Goal: Task Accomplishment & Management: Manage account settings

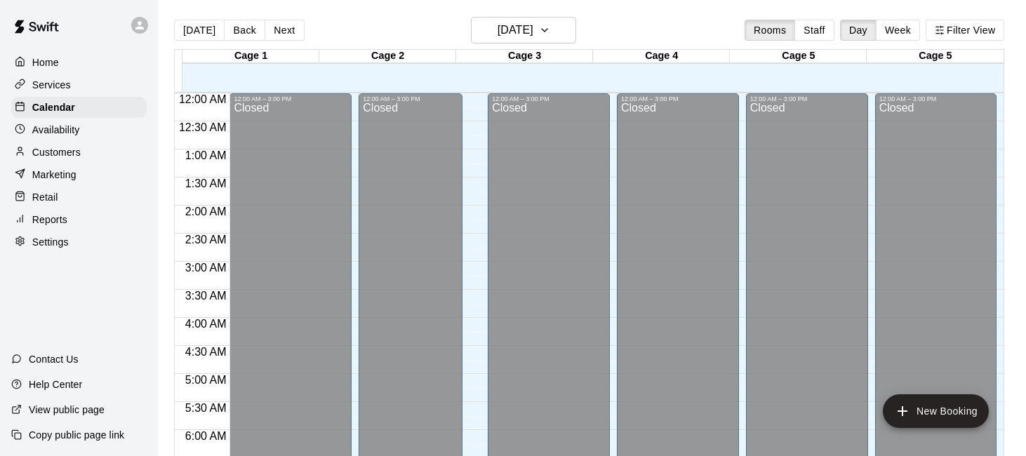
scroll to position [821, 0]
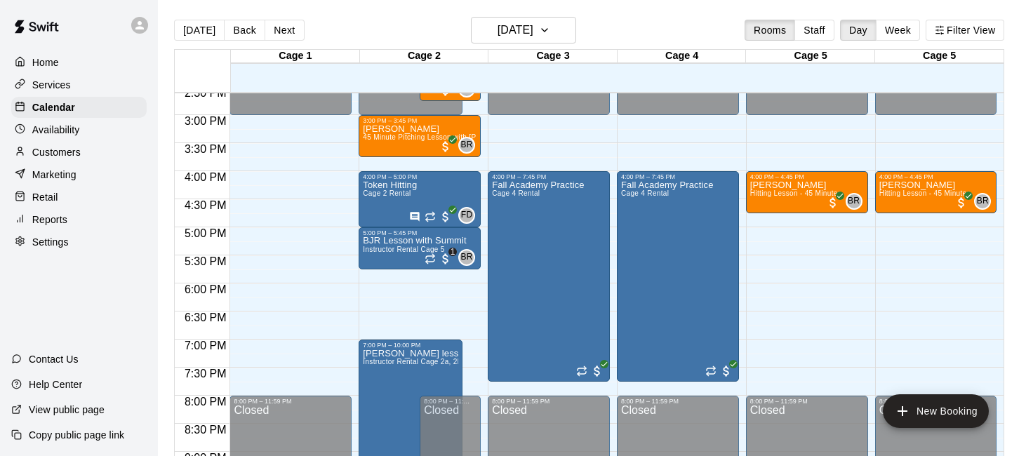
click at [103, 131] on div "Availability" at bounding box center [78, 129] width 135 height 21
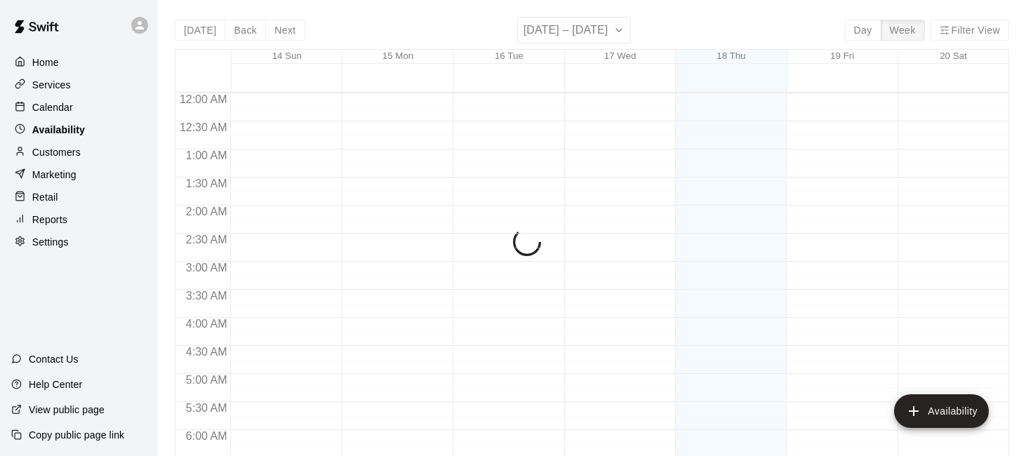
scroll to position [821, 0]
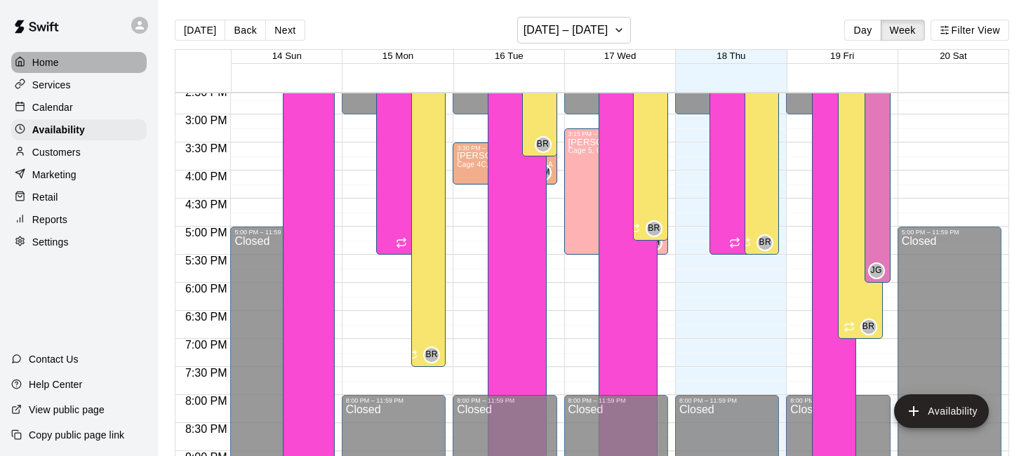
click at [86, 56] on div "Home" at bounding box center [78, 62] width 135 height 21
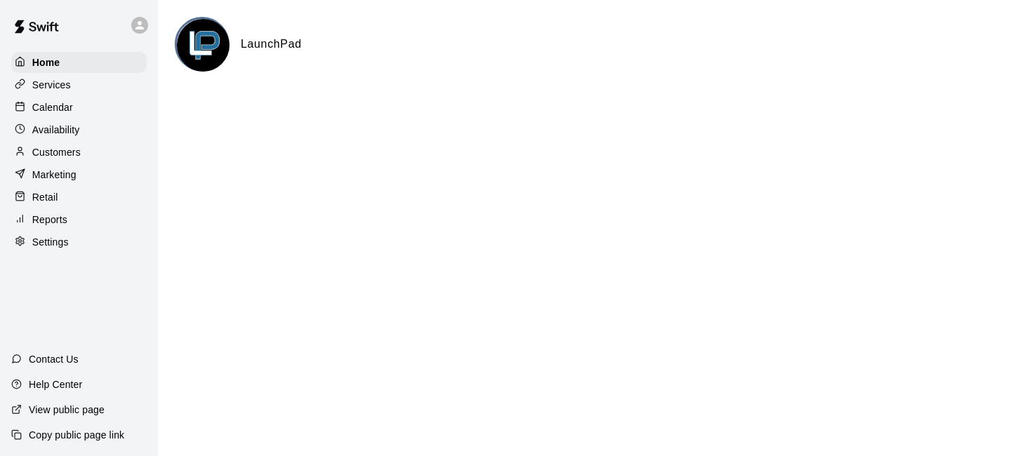
click at [245, 107] on main "LaunchPad" at bounding box center [592, 56] width 868 height 112
click at [88, 128] on div "Availability" at bounding box center [78, 129] width 135 height 21
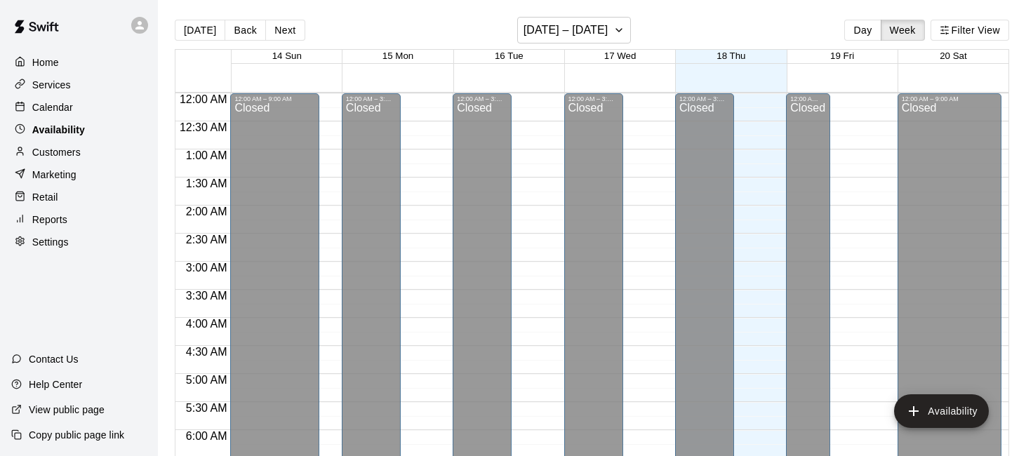
scroll to position [824, 0]
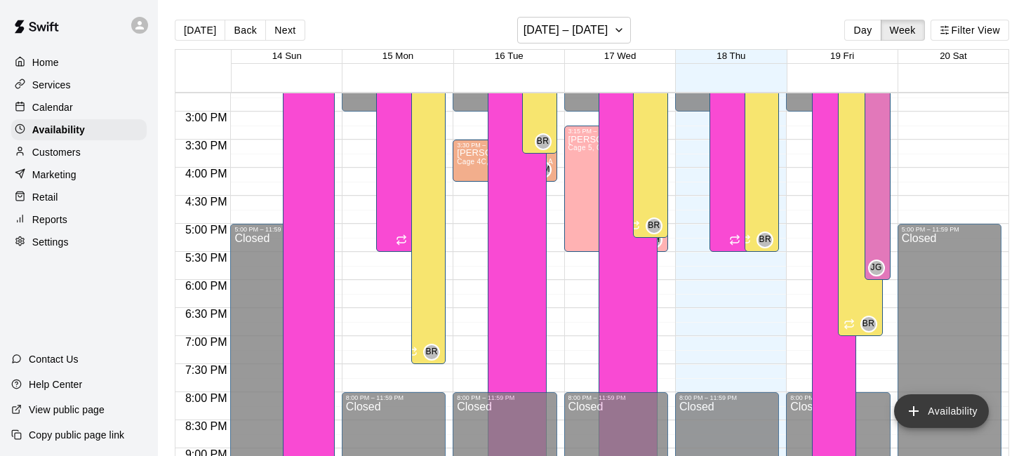
click at [927, 419] on button "Availability" at bounding box center [941, 412] width 95 height 34
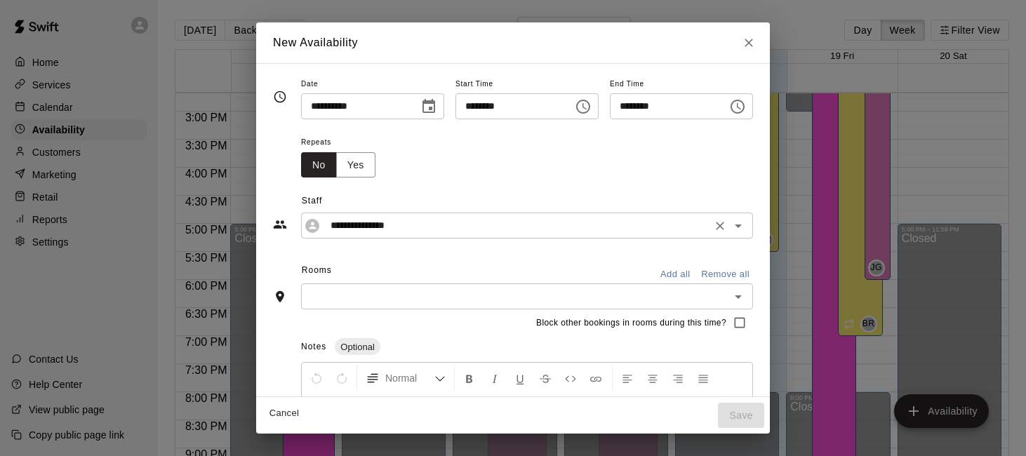
click at [743, 226] on icon "Open" at bounding box center [738, 226] width 17 height 17
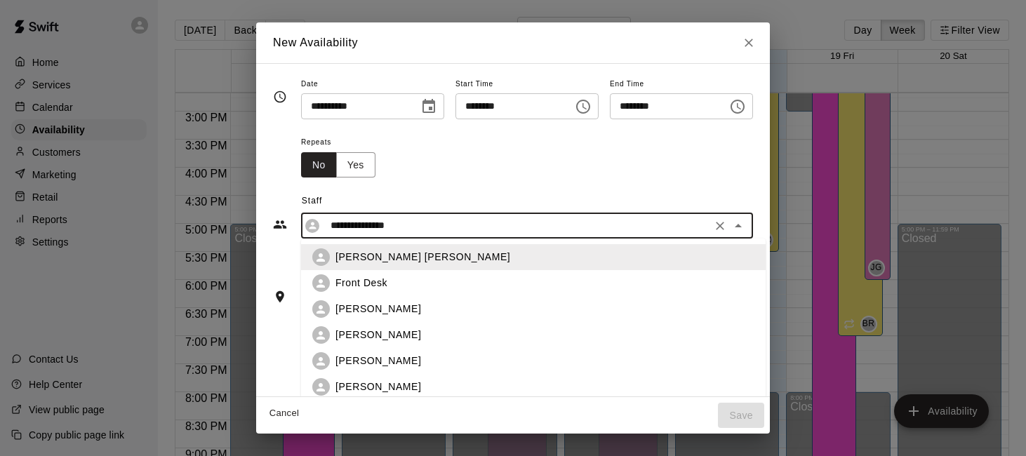
click at [478, 359] on div "[PERSON_NAME]" at bounding box center [545, 361] width 419 height 15
type input "**********"
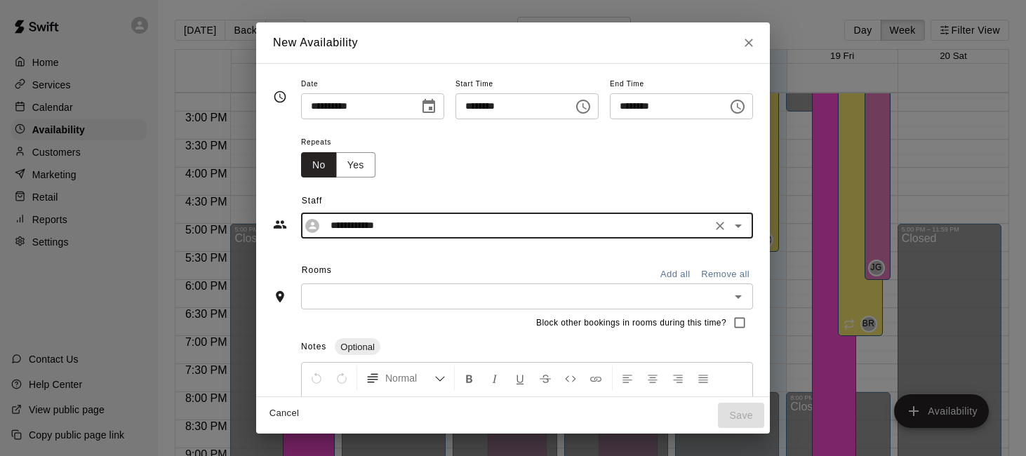
click at [427, 111] on icon "Choose date, selected date is Sep 18, 2025" at bounding box center [429, 106] width 13 height 14
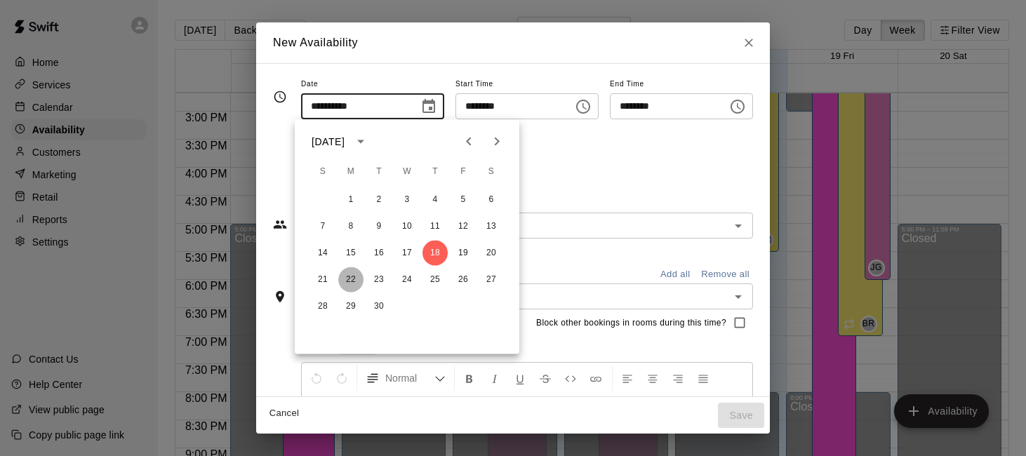
click at [349, 280] on button "22" at bounding box center [350, 279] width 25 height 25
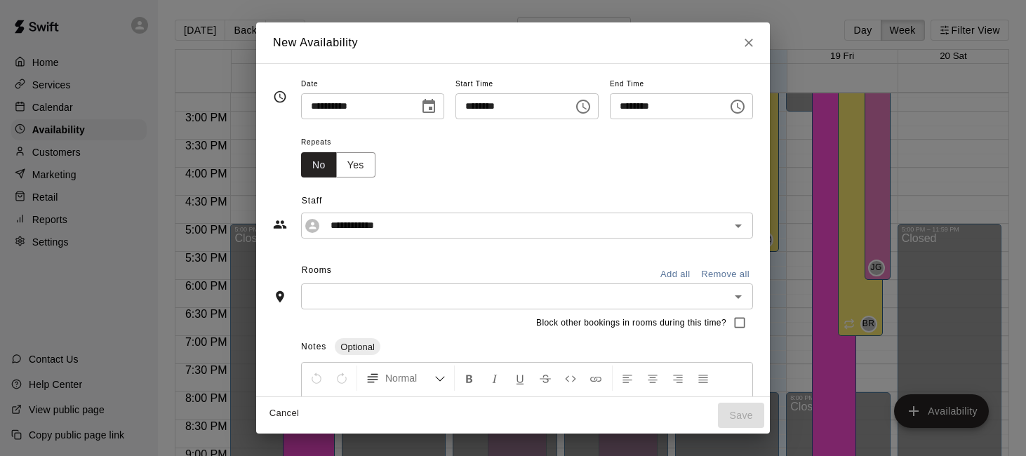
click at [432, 107] on icon "Choose date, selected date is Sep 22, 2025" at bounding box center [429, 106] width 13 height 14
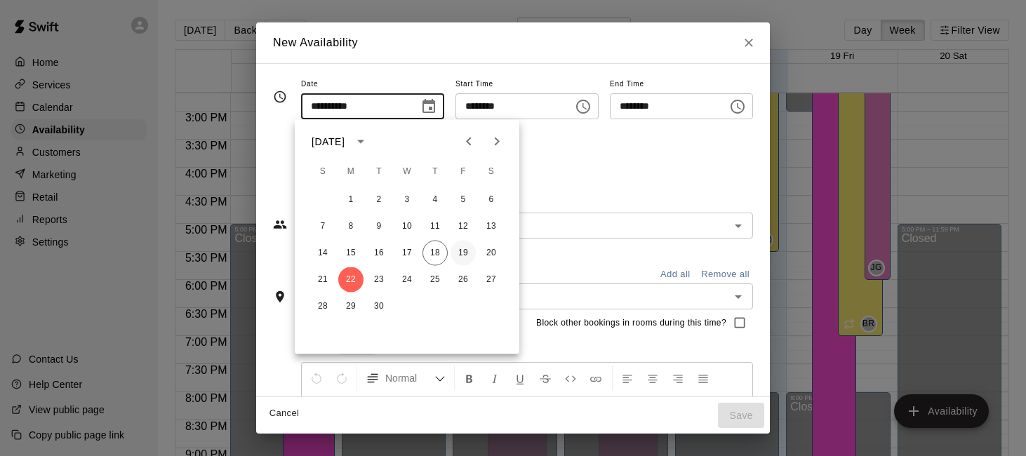
click at [466, 258] on button "19" at bounding box center [463, 253] width 25 height 25
type input "**********"
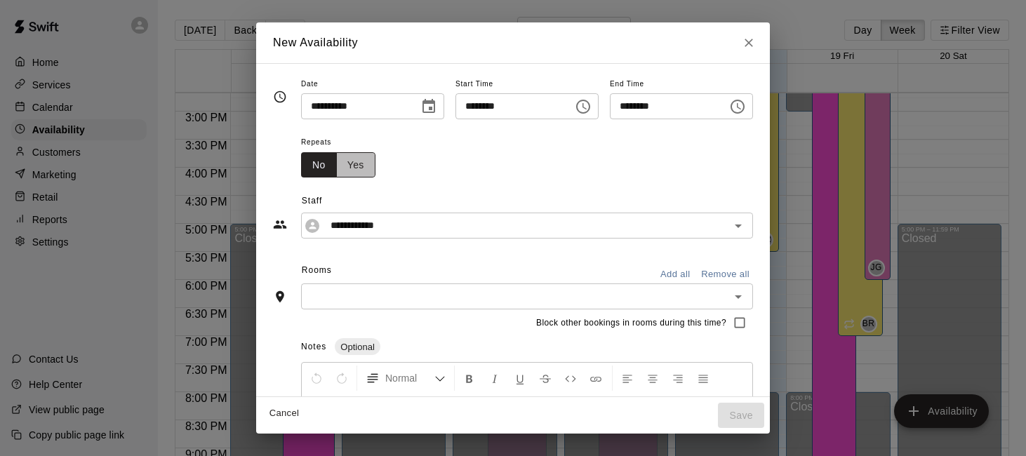
click at [356, 172] on button "Yes" at bounding box center [355, 165] width 39 height 26
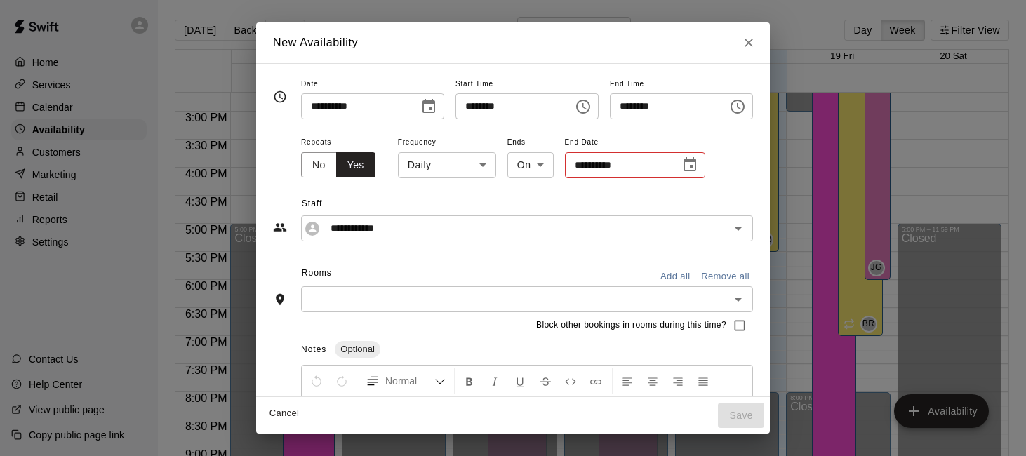
click at [458, 175] on body "Home Services Calendar Availability Customers Marketing Retail Reports Settings…" at bounding box center [513, 239] width 1026 height 479
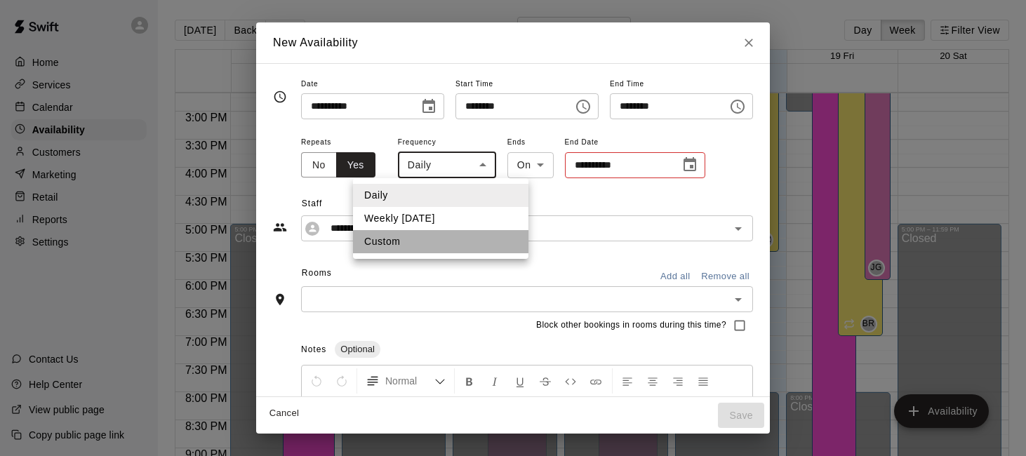
click at [425, 240] on li "Custom" at bounding box center [441, 241] width 176 height 23
type input "******"
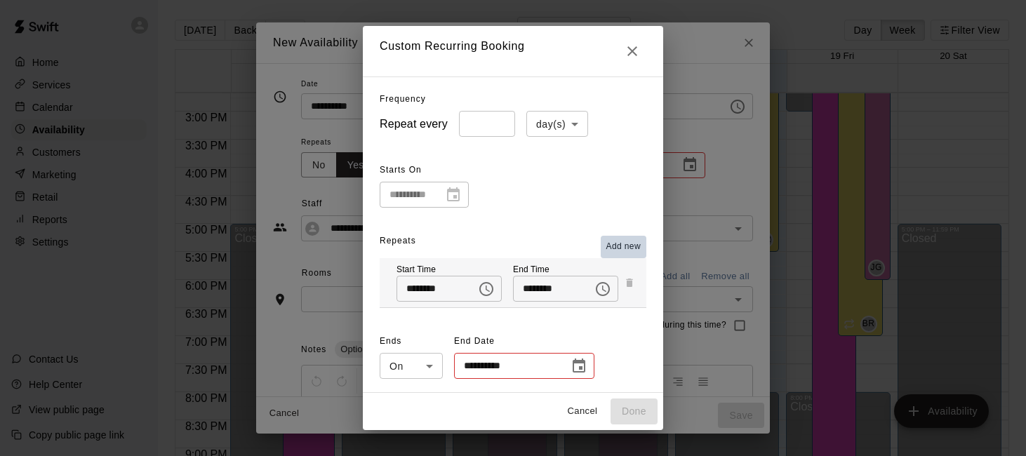
click at [631, 244] on span "Add new" at bounding box center [624, 247] width 35 height 14
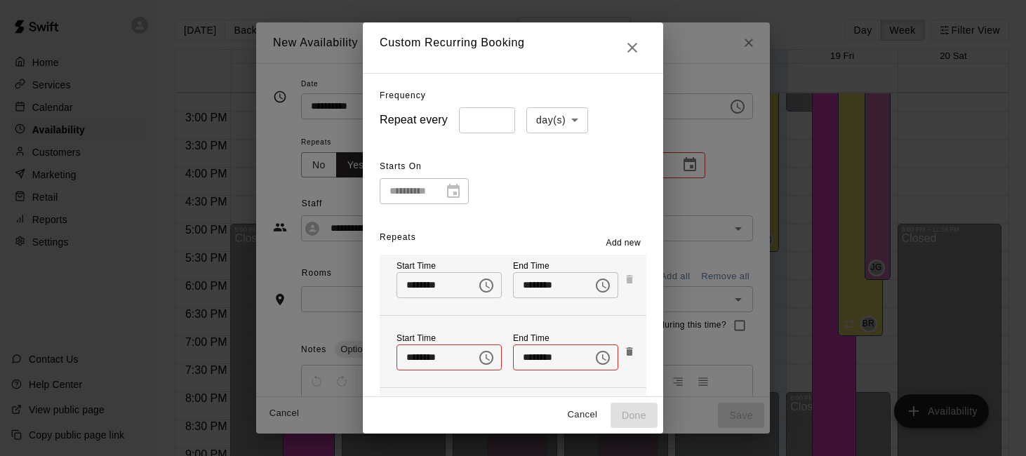
click at [562, 120] on body "Home Services Calendar Availability Customers Marketing Retail Reports Settings…" at bounding box center [513, 239] width 1026 height 479
click at [549, 175] on li "week(s)" at bounding box center [558, 173] width 62 height 23
type input "******"
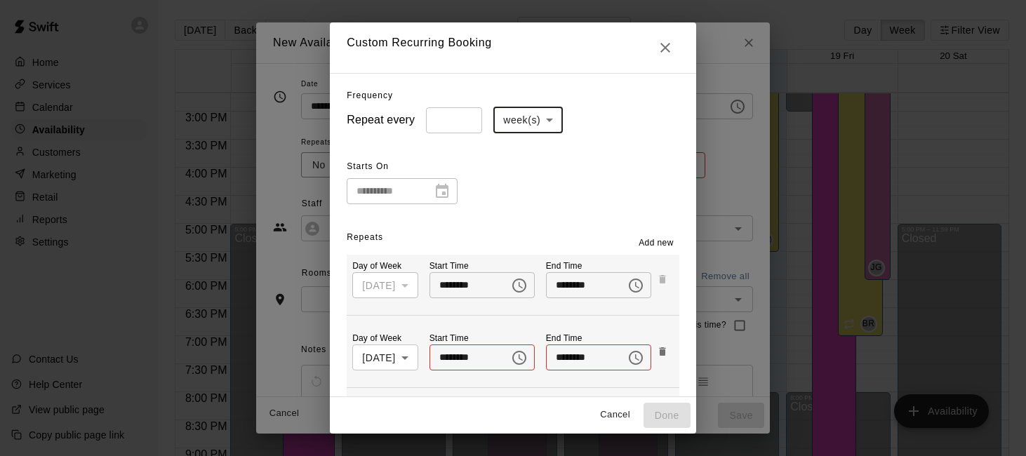
click at [406, 359] on body "Home Services Calendar Availability Customers Marketing Retail Reports Settings…" at bounding box center [513, 239] width 1026 height 479
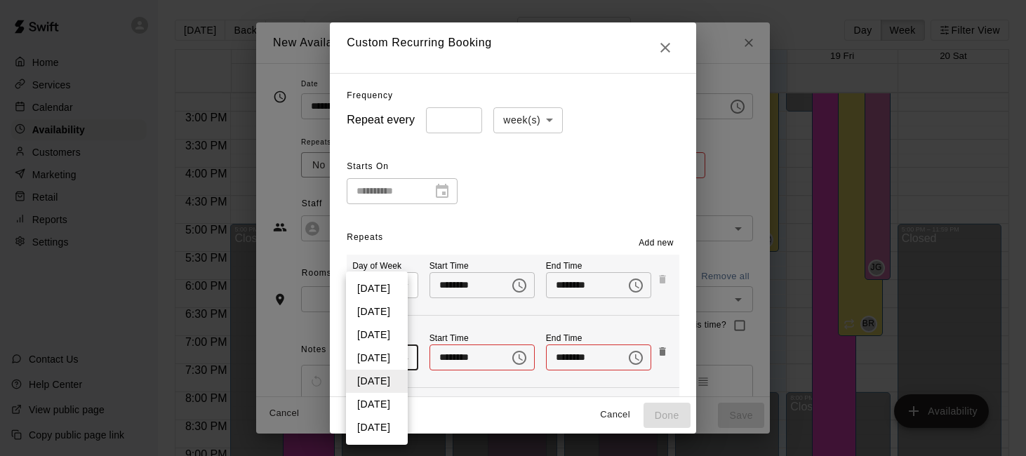
click at [393, 333] on li "[DATE]" at bounding box center [377, 335] width 62 height 23
type input "*"
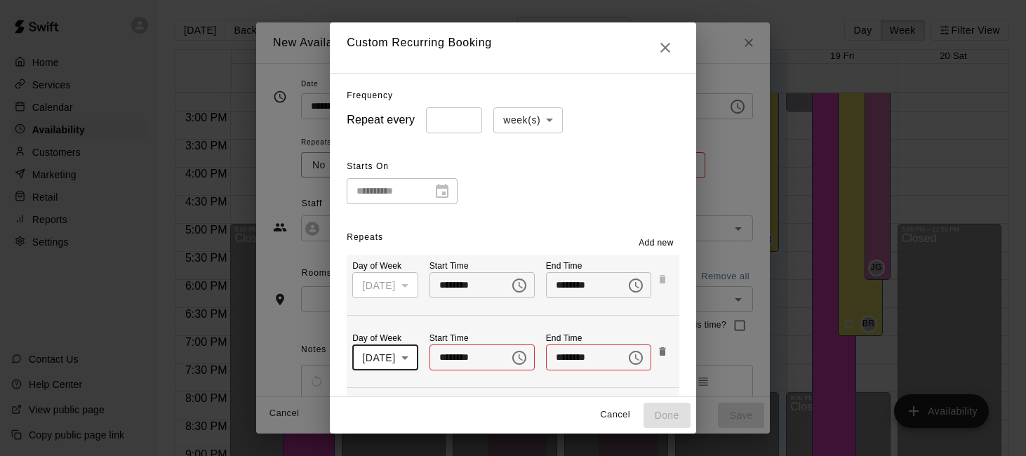
scroll to position [3, 0]
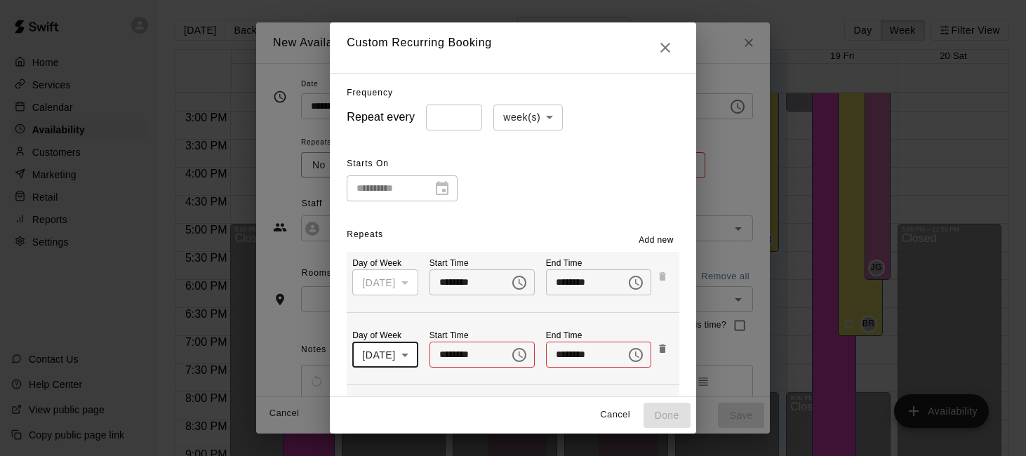
click at [666, 239] on span "Add new" at bounding box center [656, 241] width 35 height 14
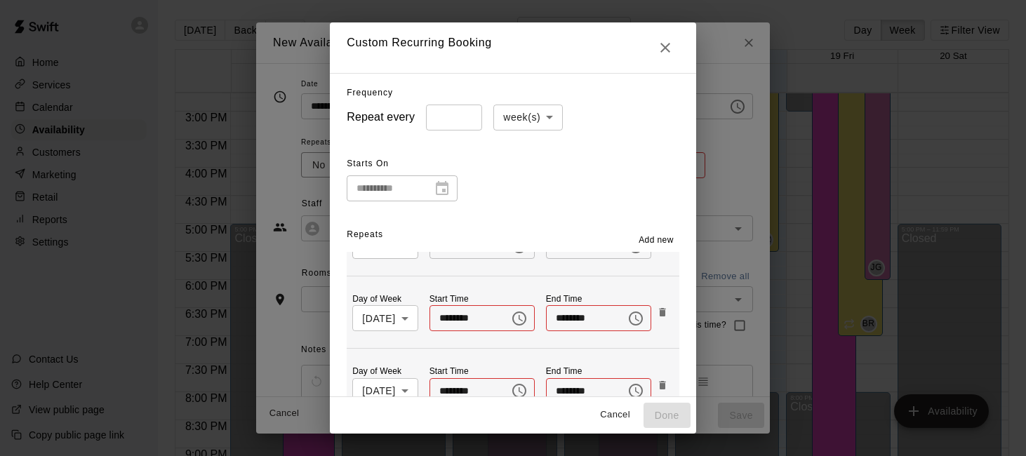
scroll to position [70, 0]
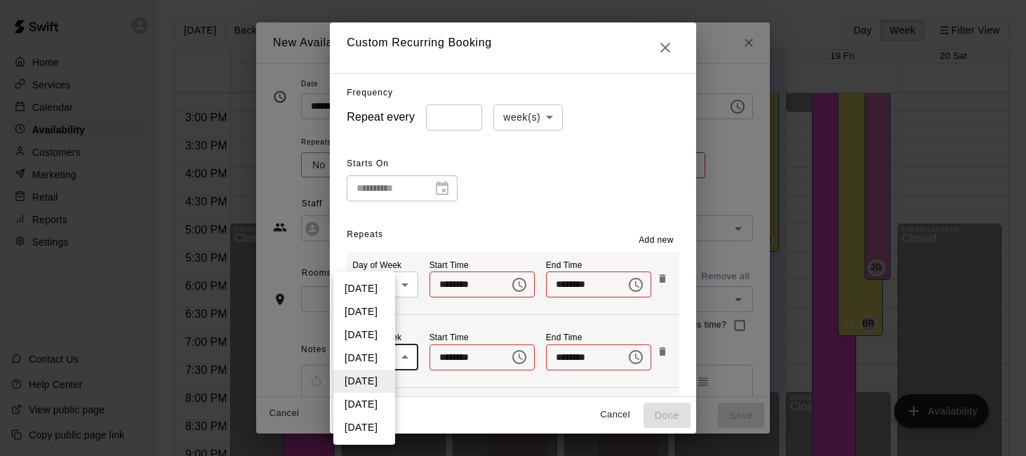
click at [400, 351] on body "Home Services Calendar Availability Customers Marketing Retail Reports Settings…" at bounding box center [513, 239] width 1026 height 479
click at [385, 293] on li "[DATE]" at bounding box center [364, 288] width 62 height 23
type input "*"
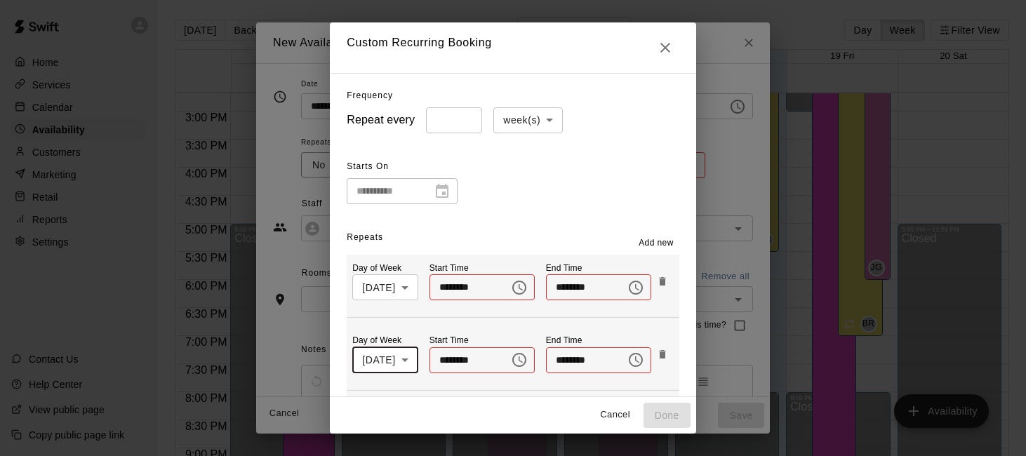
scroll to position [0, 0]
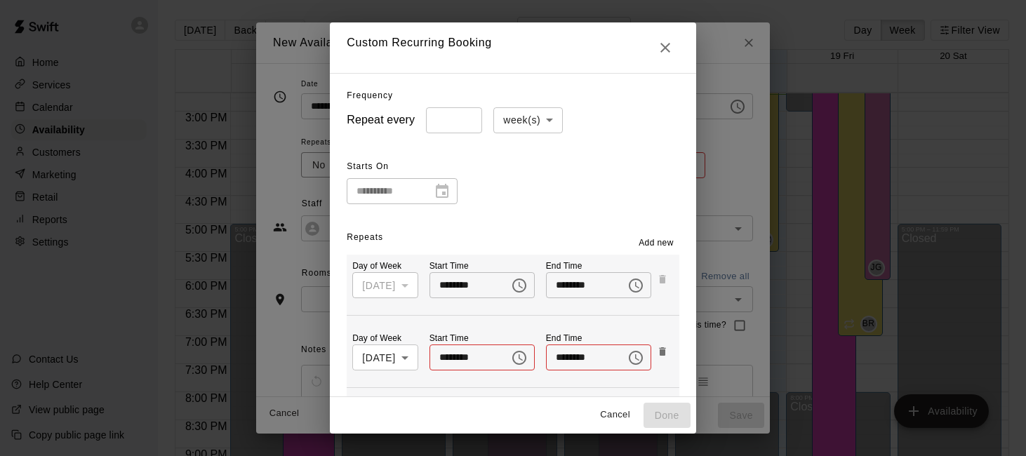
click at [566, 283] on input "********" at bounding box center [581, 285] width 70 height 26
type input "********"
click at [452, 356] on input "********" at bounding box center [465, 358] width 70 height 26
type input "********"
click at [572, 355] on input "********" at bounding box center [581, 358] width 70 height 26
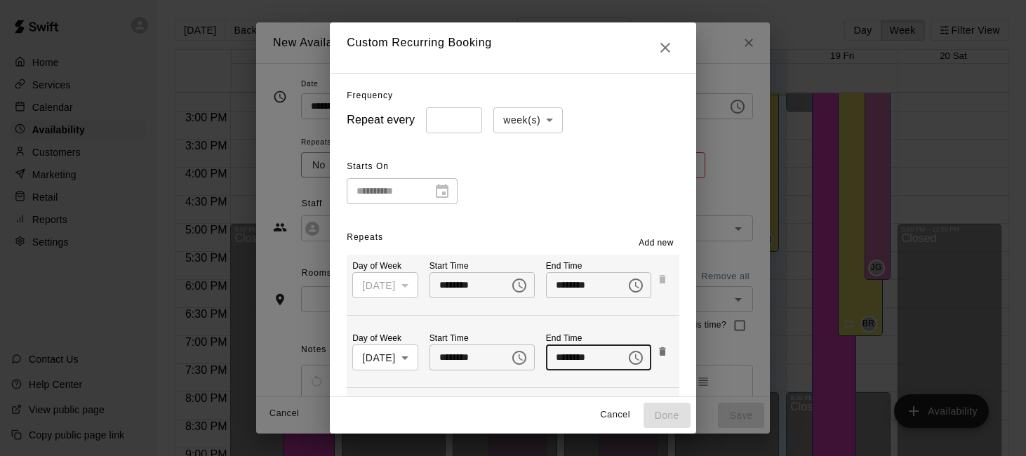
scroll to position [70, 0]
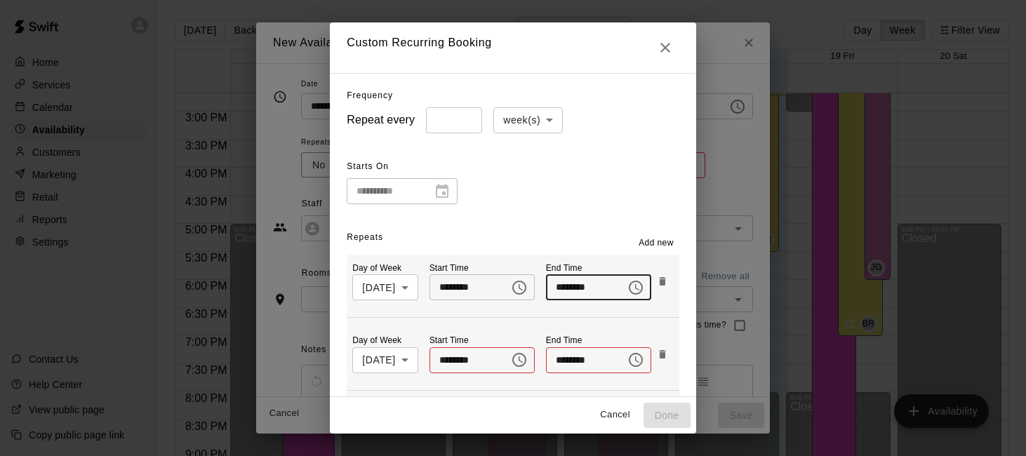
type input "********"
click at [446, 357] on input "********" at bounding box center [465, 361] width 70 height 26
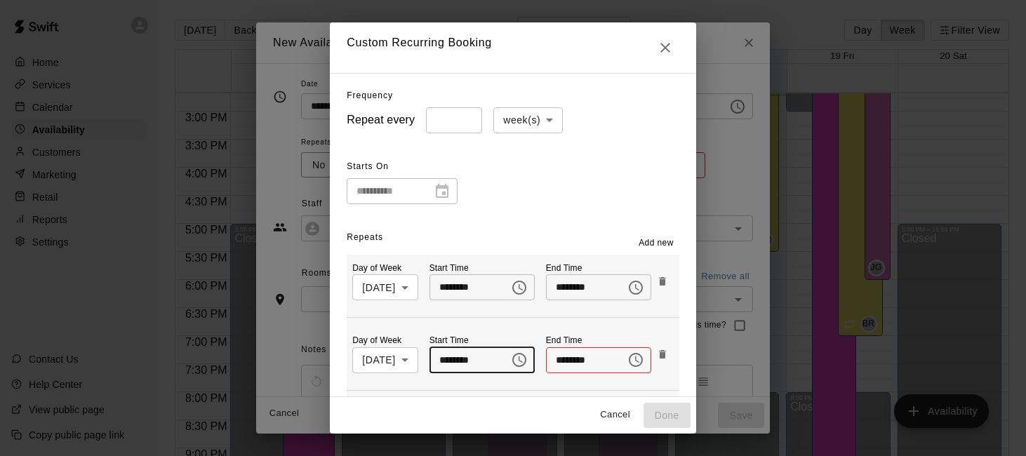
type input "********"
click at [560, 356] on input "********" at bounding box center [581, 361] width 70 height 26
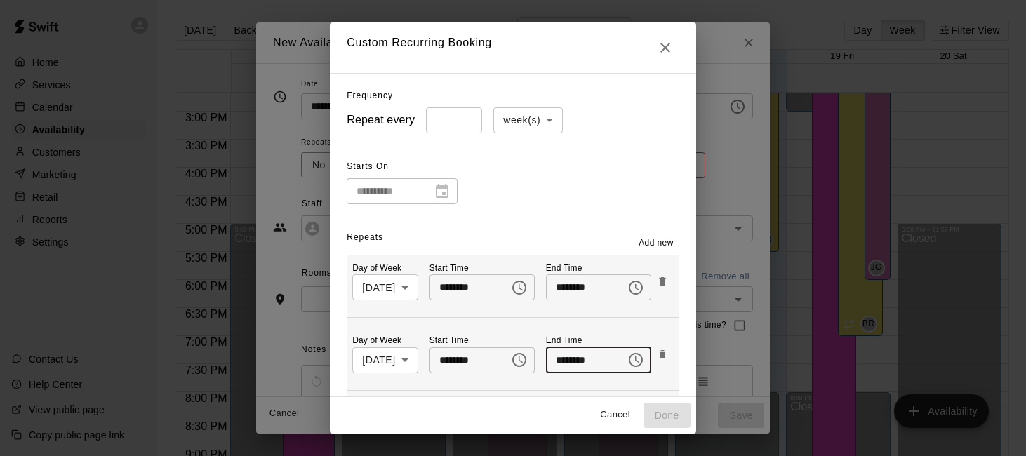
type input "********"
click at [621, 334] on div "Day of Week [DATE] * ​ Start Time ******** ​ End Time ******** ​" at bounding box center [513, 353] width 332 height 49
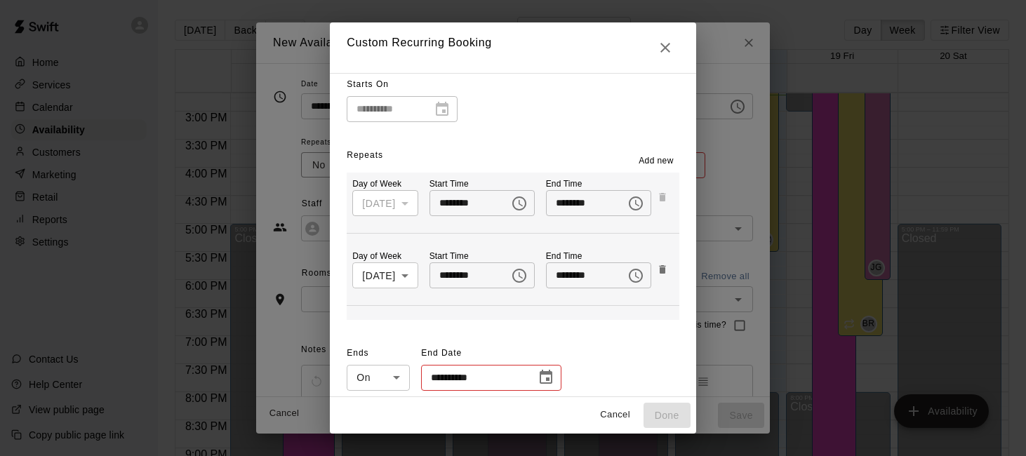
scroll to position [90, 0]
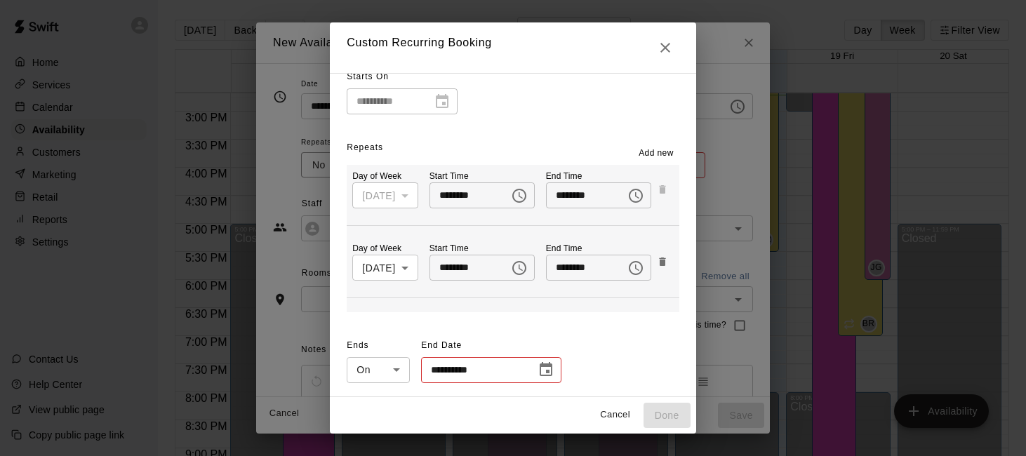
click at [538, 371] on icon "Choose date" at bounding box center [546, 370] width 17 height 17
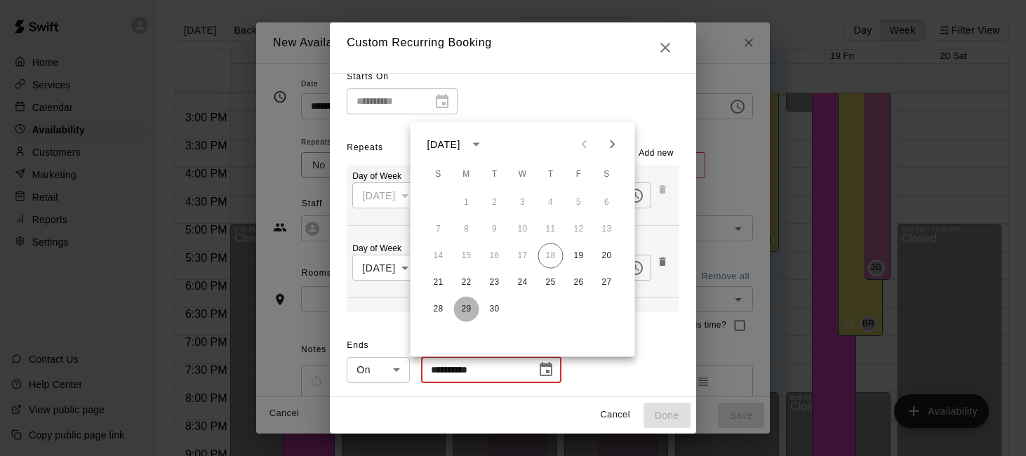
click at [472, 307] on button "29" at bounding box center [466, 309] width 25 height 25
type input "**********"
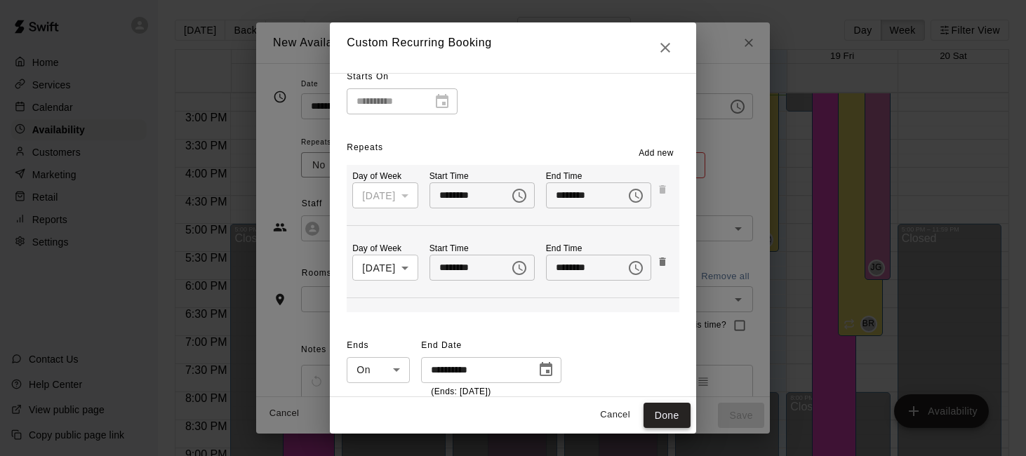
click at [675, 411] on button "Done" at bounding box center [667, 416] width 47 height 26
type input "********"
type input "**********"
type input "*"
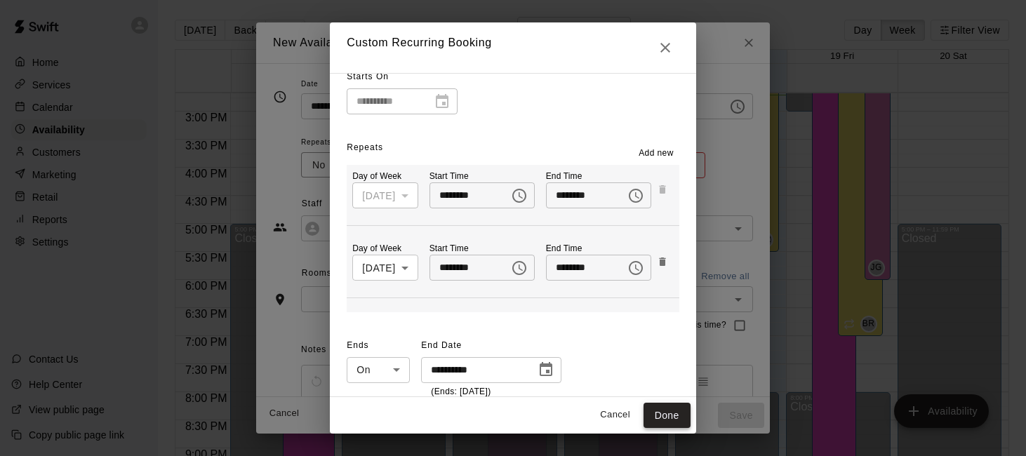
type input "*"
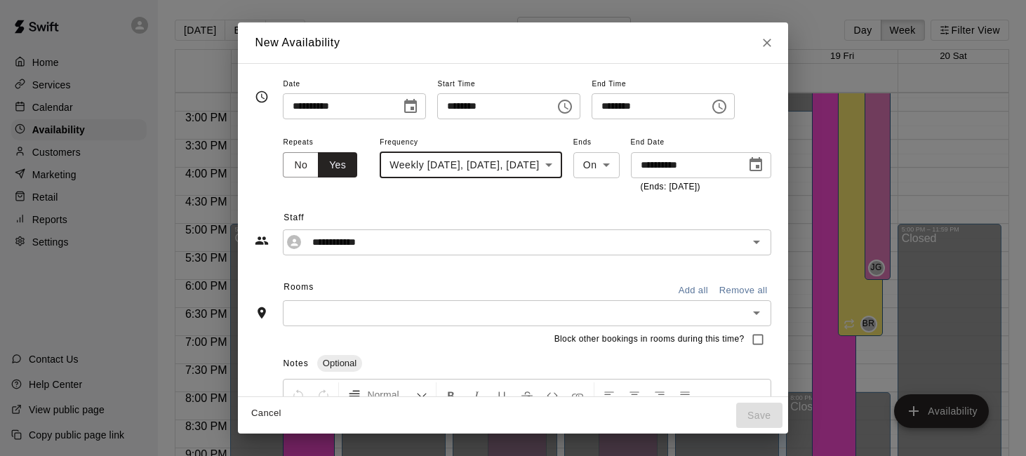
click at [621, 308] on input "text" at bounding box center [515, 314] width 456 height 18
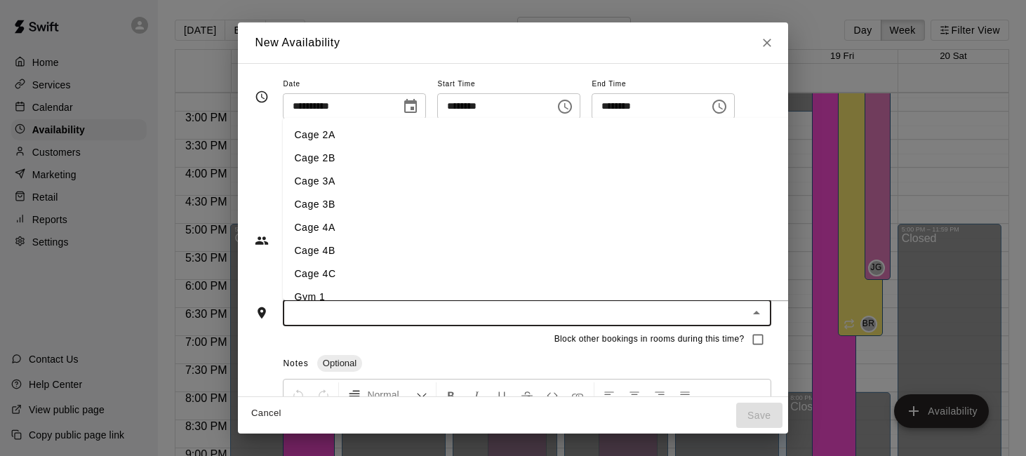
click at [586, 145] on li "Cage 2A" at bounding box center [541, 135] width 517 height 23
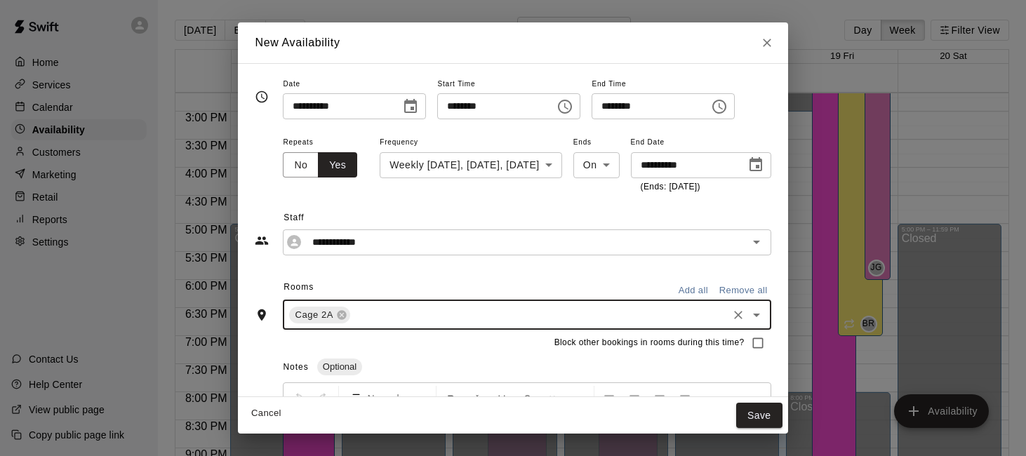
click at [701, 286] on button "Add all" at bounding box center [693, 291] width 45 height 22
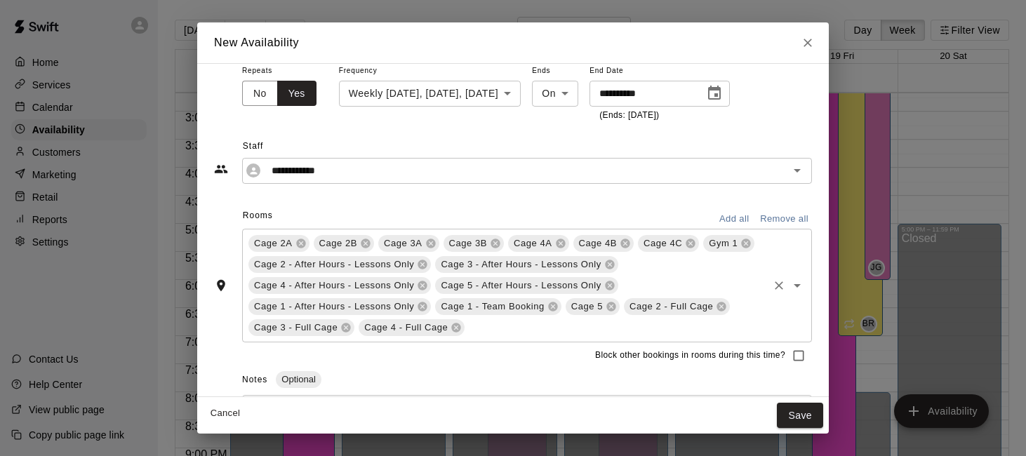
scroll to position [130, 0]
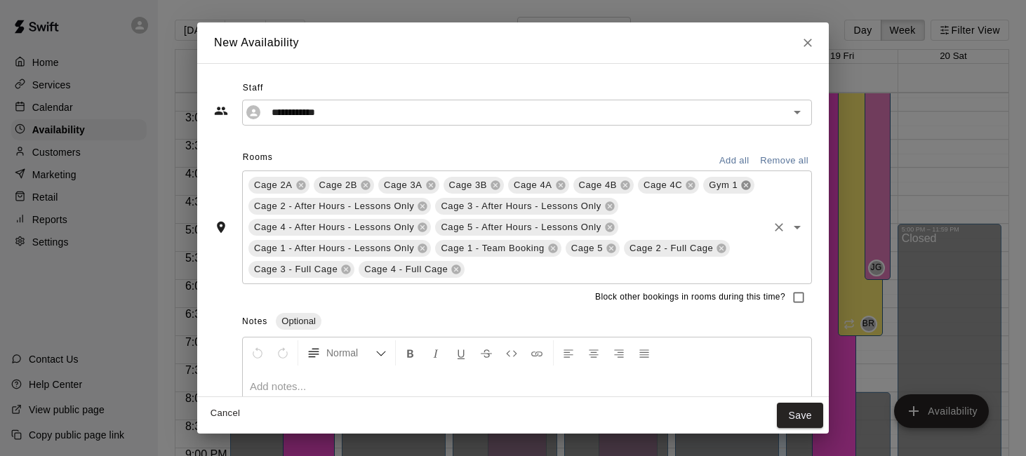
click at [750, 187] on icon at bounding box center [746, 184] width 9 height 9
click at [553, 249] on icon at bounding box center [553, 248] width 11 height 11
click at [425, 252] on icon at bounding box center [422, 248] width 9 height 9
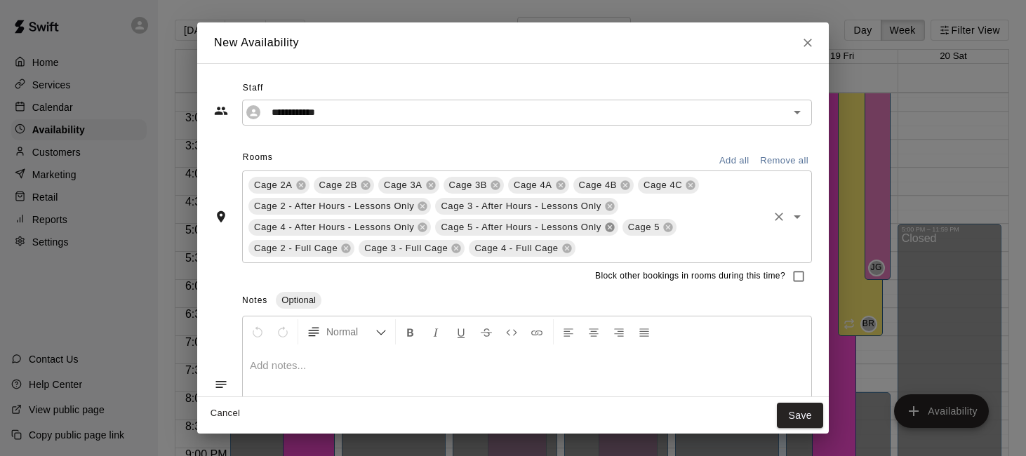
click at [607, 225] on icon at bounding box center [609, 227] width 9 height 9
click at [609, 205] on icon at bounding box center [609, 206] width 11 height 11
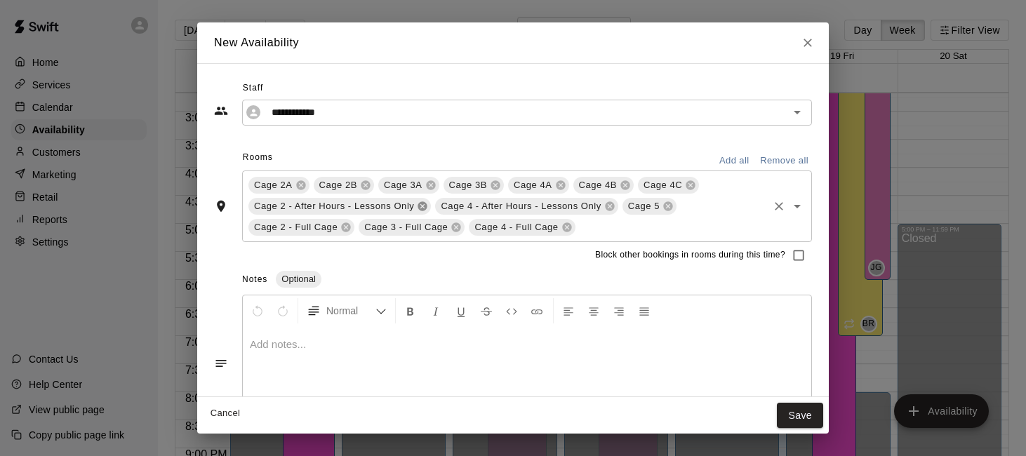
click at [422, 206] on icon at bounding box center [422, 206] width 11 height 11
click at [425, 206] on icon at bounding box center [422, 205] width 9 height 9
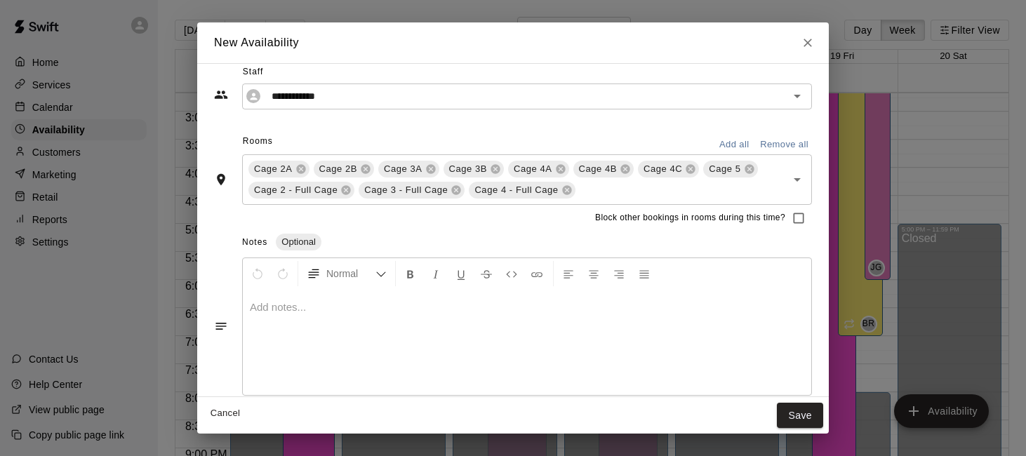
scroll to position [160, 0]
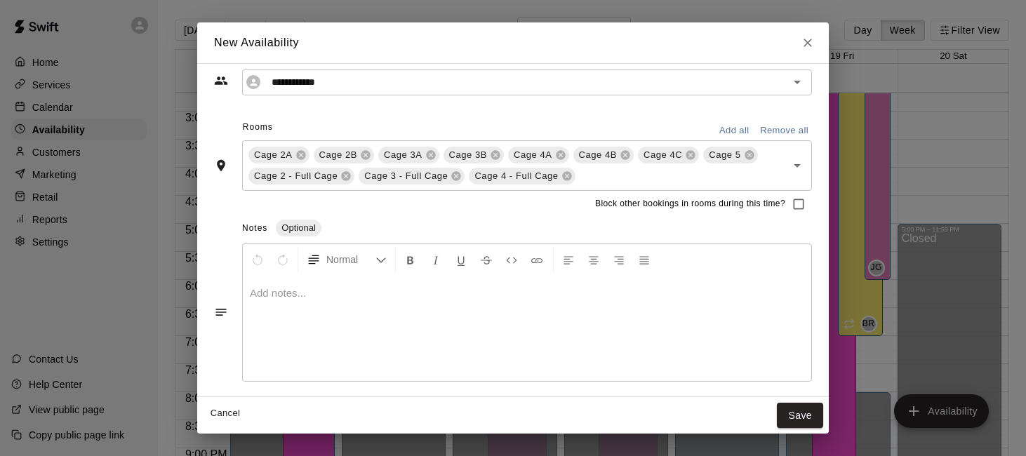
click at [760, 369] on div at bounding box center [527, 328] width 569 height 105
click at [730, 286] on p "**********" at bounding box center [527, 293] width 555 height 14
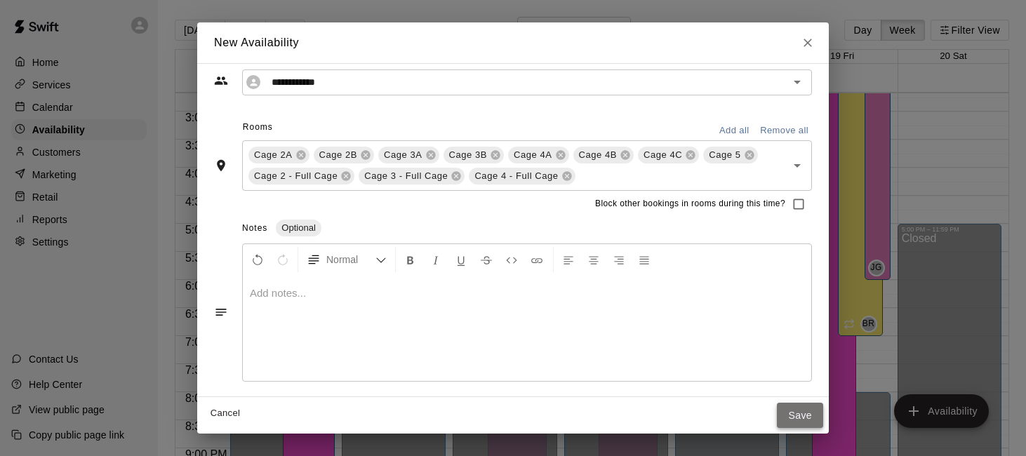
click at [787, 414] on button "Save" at bounding box center [800, 416] width 46 height 26
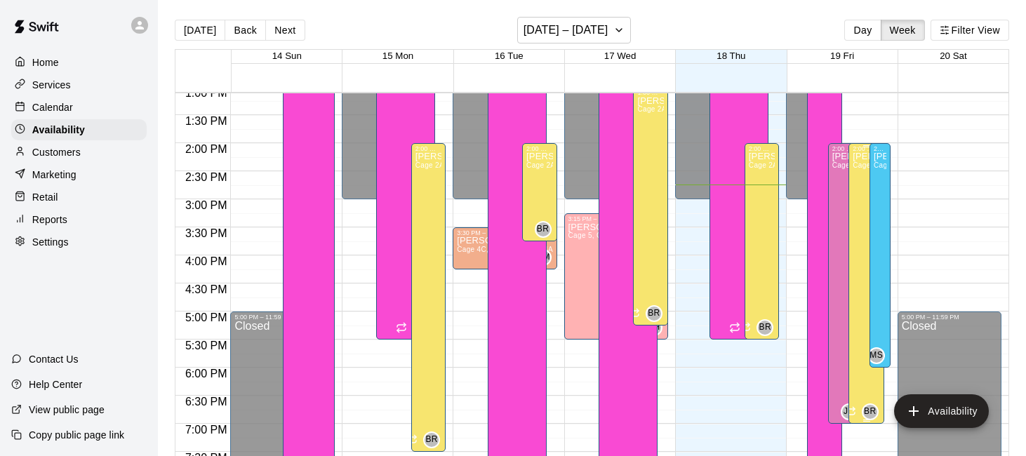
scroll to position [742, 0]
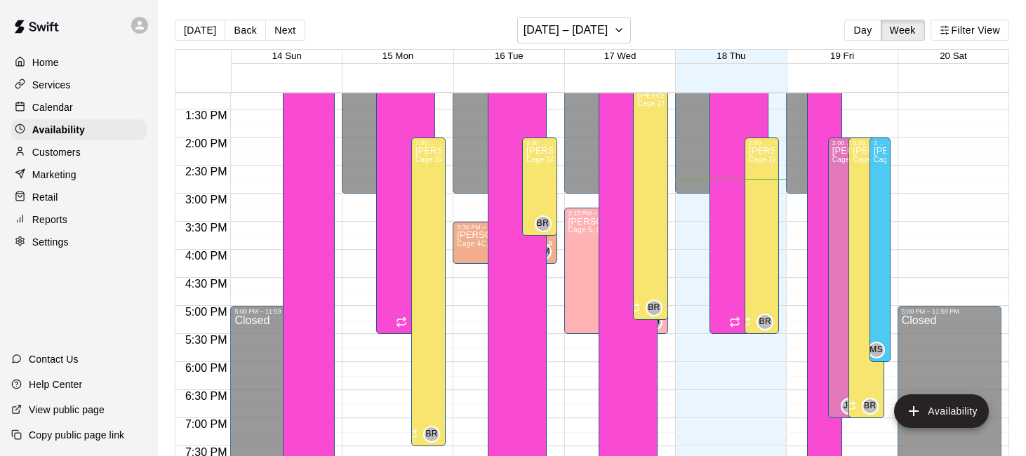
click at [76, 90] on div "Services" at bounding box center [78, 84] width 135 height 21
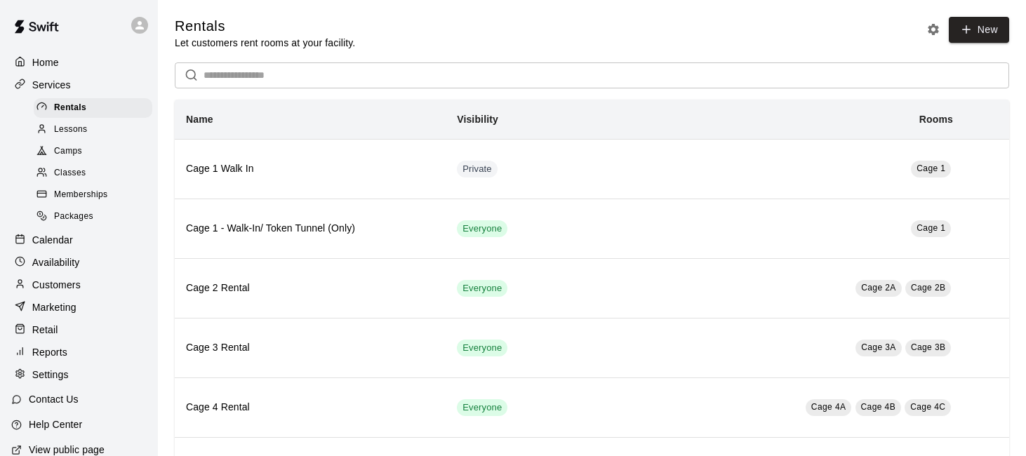
click at [102, 128] on div "Lessons" at bounding box center [93, 130] width 119 height 20
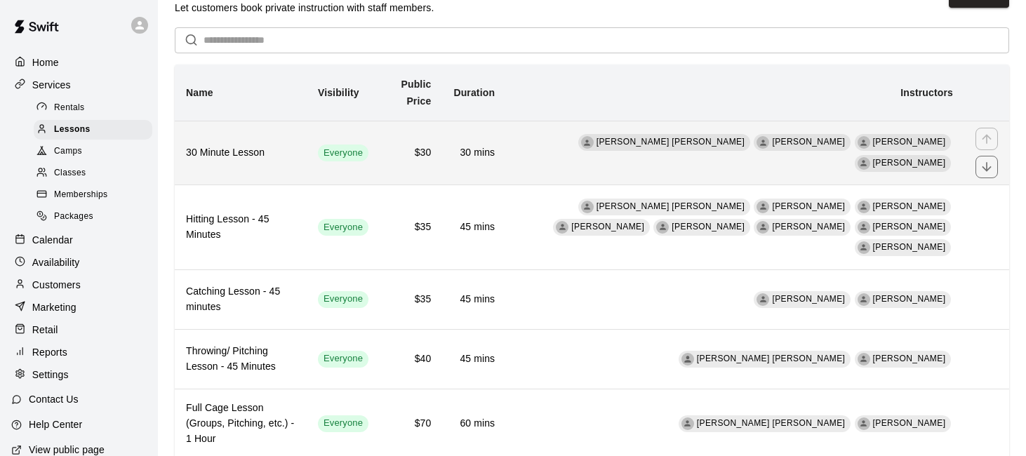
scroll to position [42, 0]
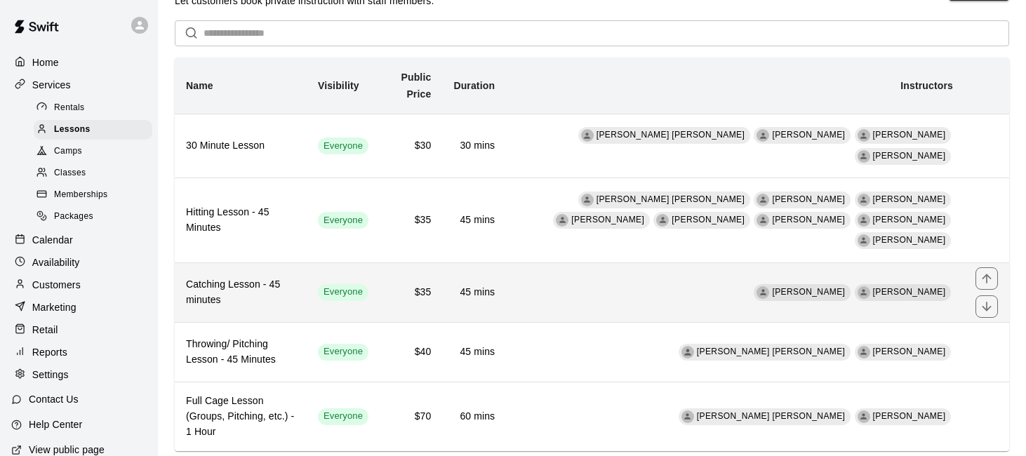
click at [760, 265] on td "[PERSON_NAME] [PERSON_NAME]" at bounding box center [735, 293] width 458 height 60
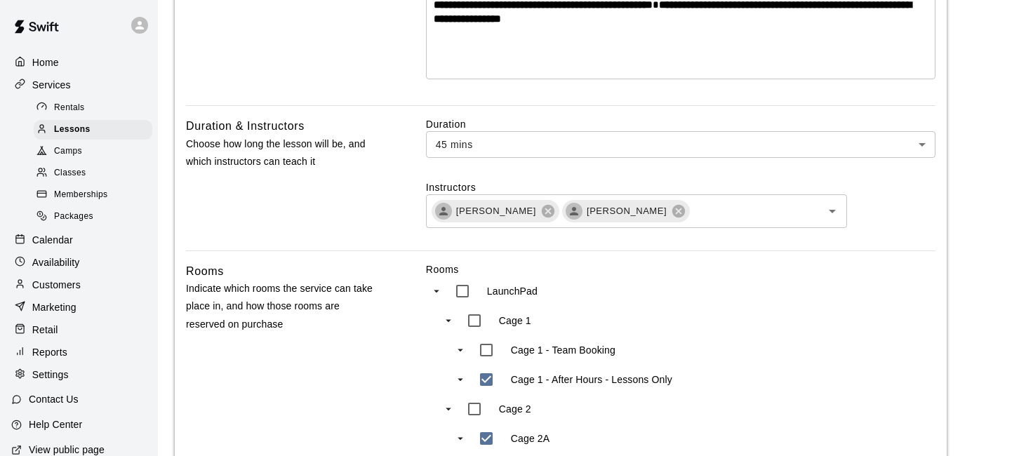
scroll to position [395, 0]
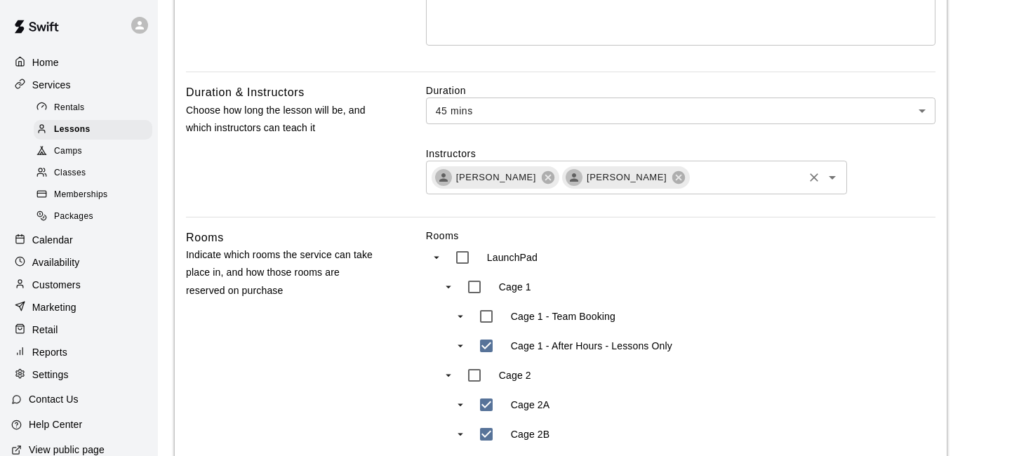
click at [750, 183] on input "text" at bounding box center [747, 177] width 110 height 18
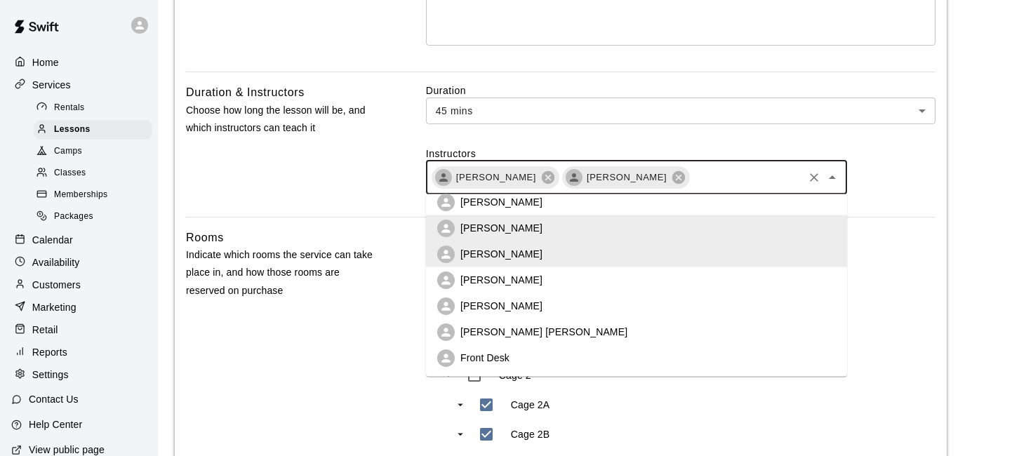
scroll to position [0, 0]
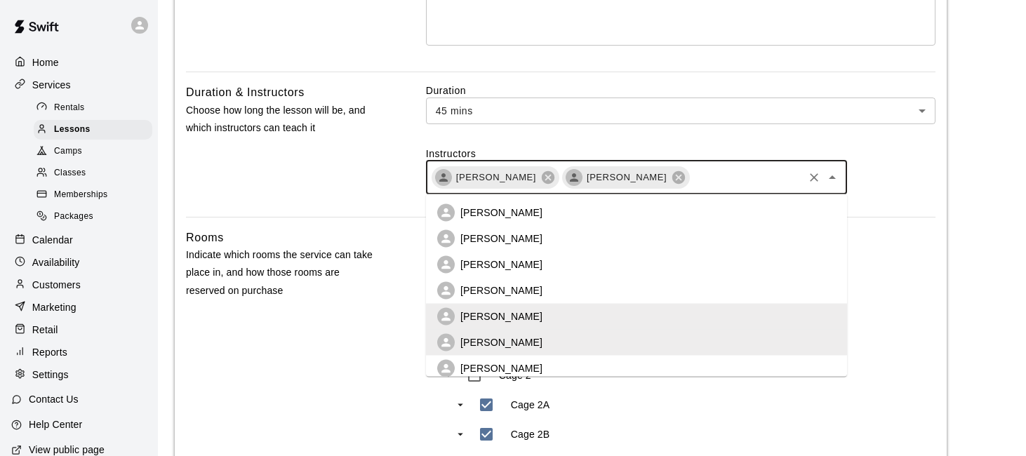
click at [652, 237] on li "[PERSON_NAME]" at bounding box center [636, 239] width 421 height 26
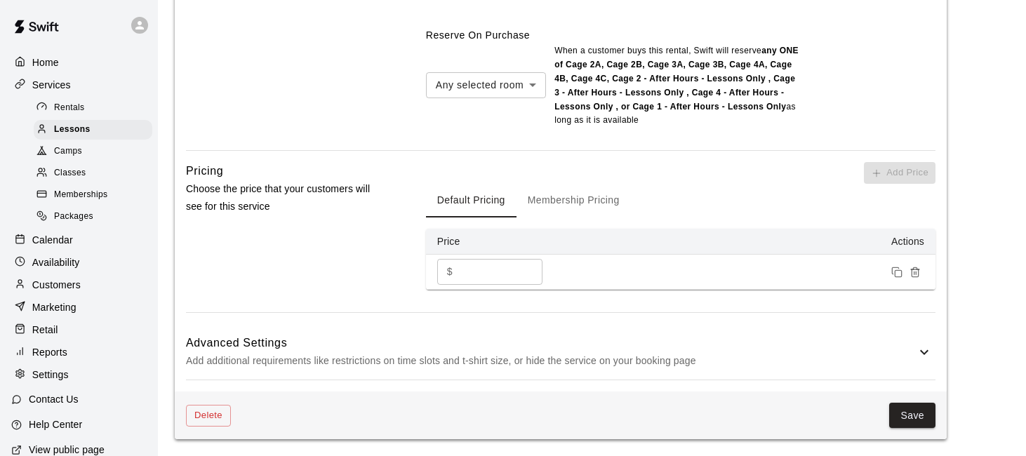
scroll to position [1366, 0]
click at [896, 402] on button "Save" at bounding box center [913, 415] width 46 height 26
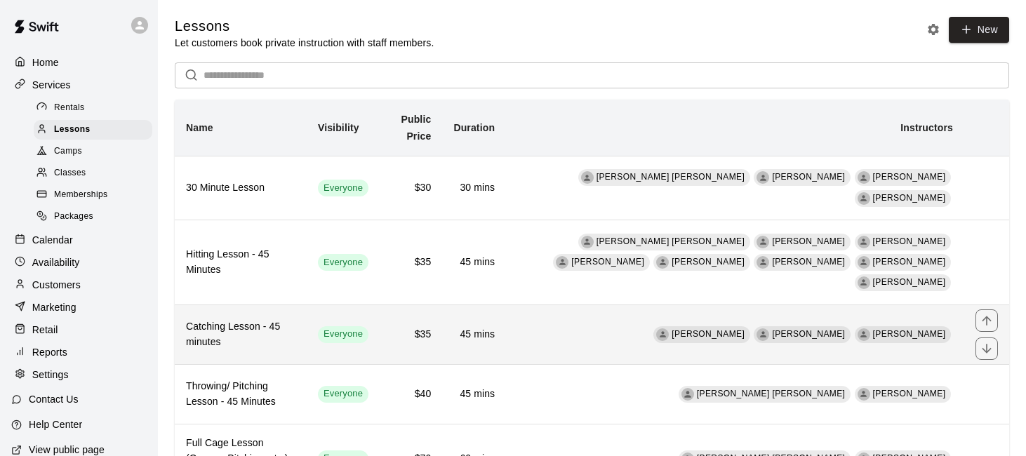
click at [364, 328] on span "Everyone" at bounding box center [343, 334] width 51 height 13
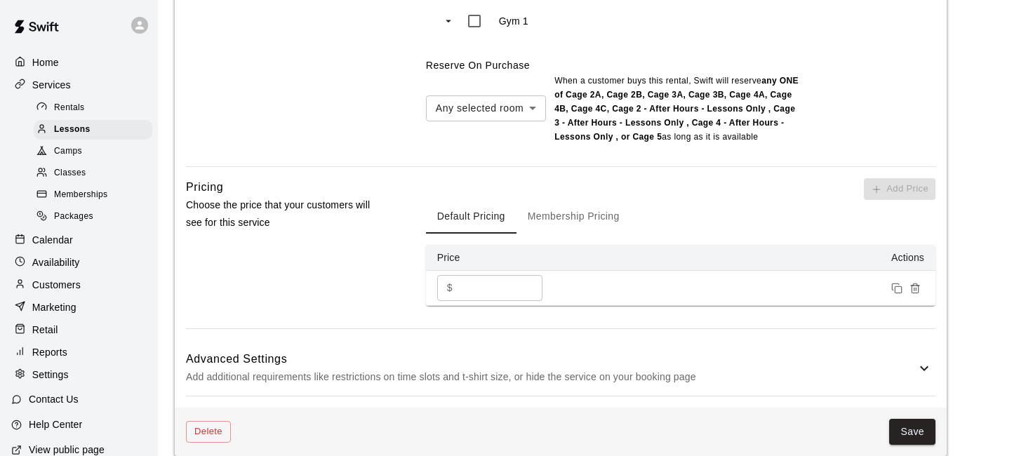
scroll to position [1337, 0]
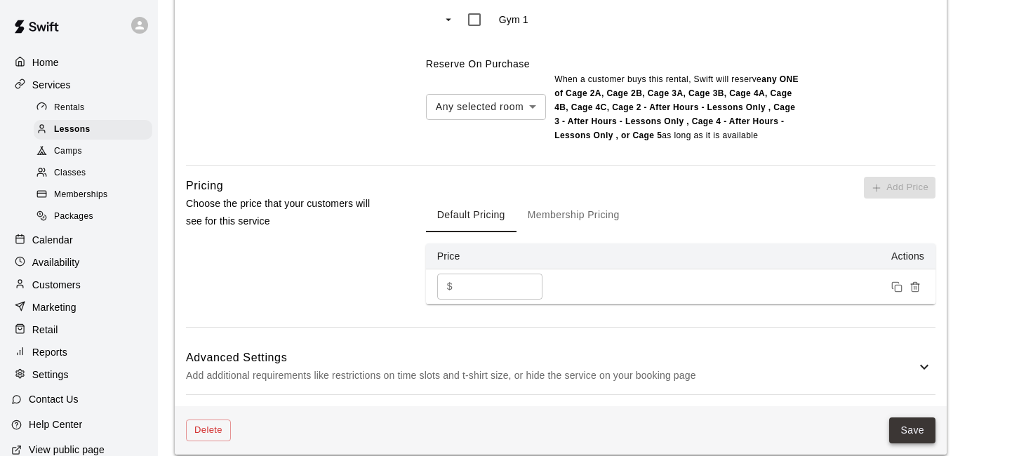
click at [898, 418] on button "Save" at bounding box center [913, 431] width 46 height 26
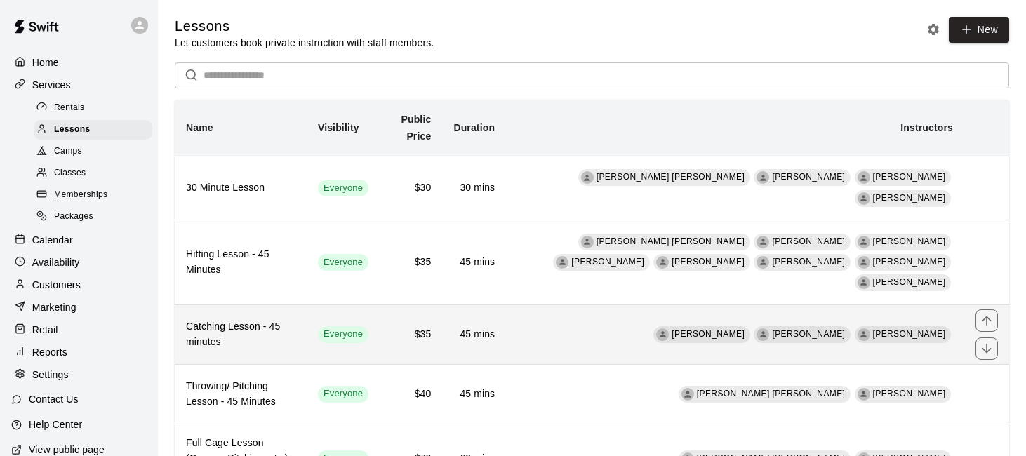
scroll to position [21, 0]
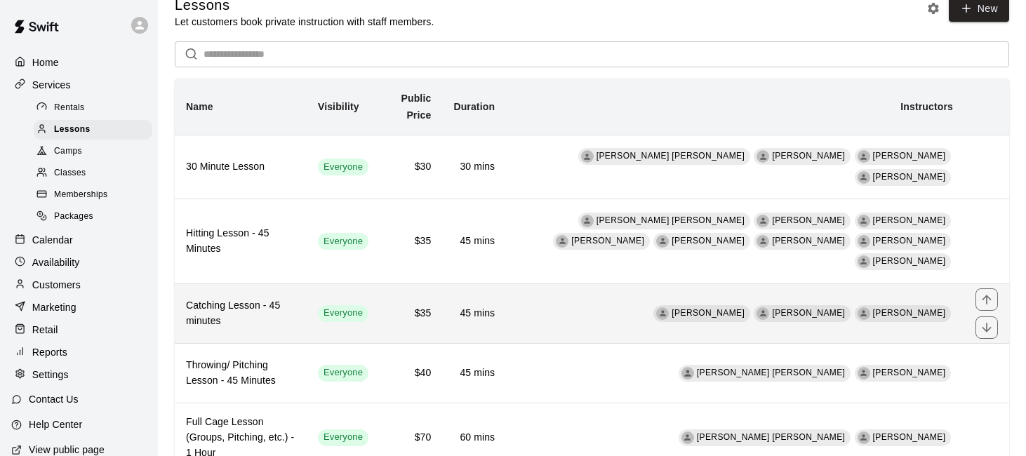
click at [307, 300] on th "Catching Lesson - 45 minutes" at bounding box center [241, 314] width 132 height 60
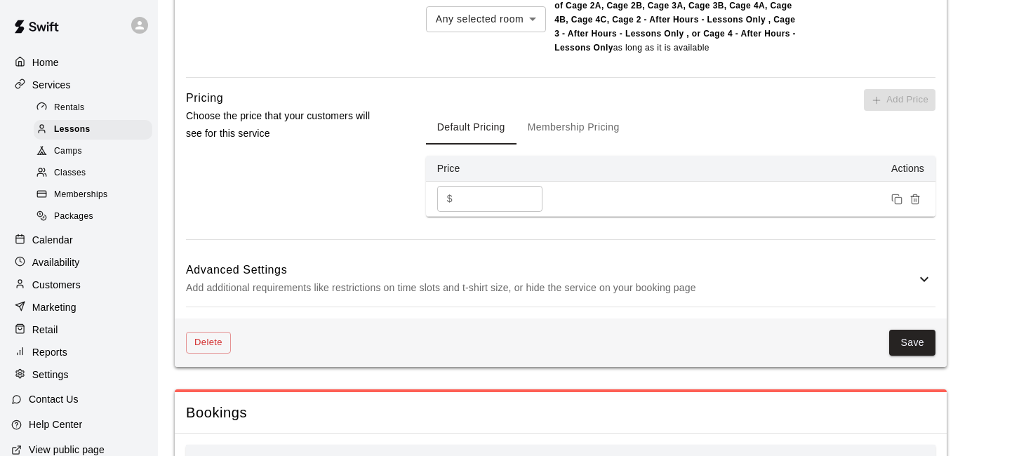
scroll to position [1431, 0]
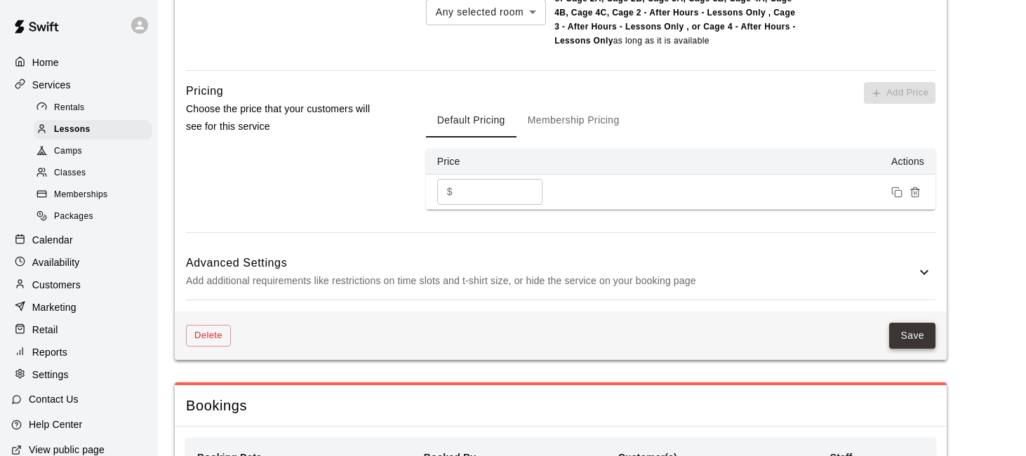
click at [923, 323] on button "Save" at bounding box center [913, 336] width 46 height 26
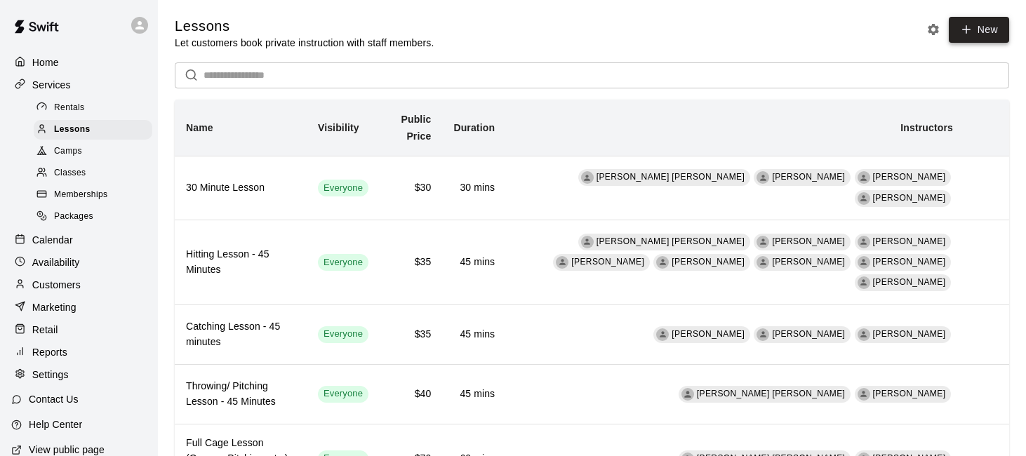
click at [975, 24] on link "New" at bounding box center [979, 30] width 60 height 26
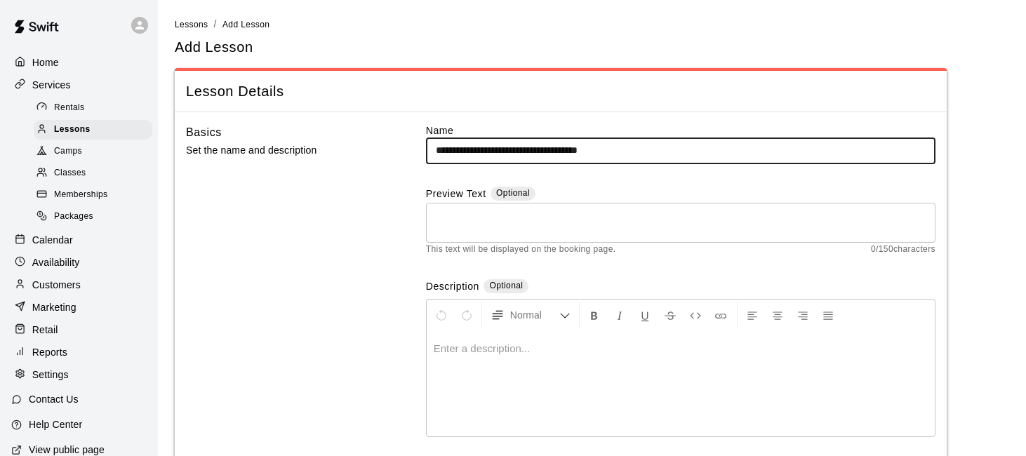
click at [597, 147] on input "**********" at bounding box center [681, 151] width 510 height 26
type input "**********"
click at [532, 364] on div at bounding box center [681, 383] width 508 height 105
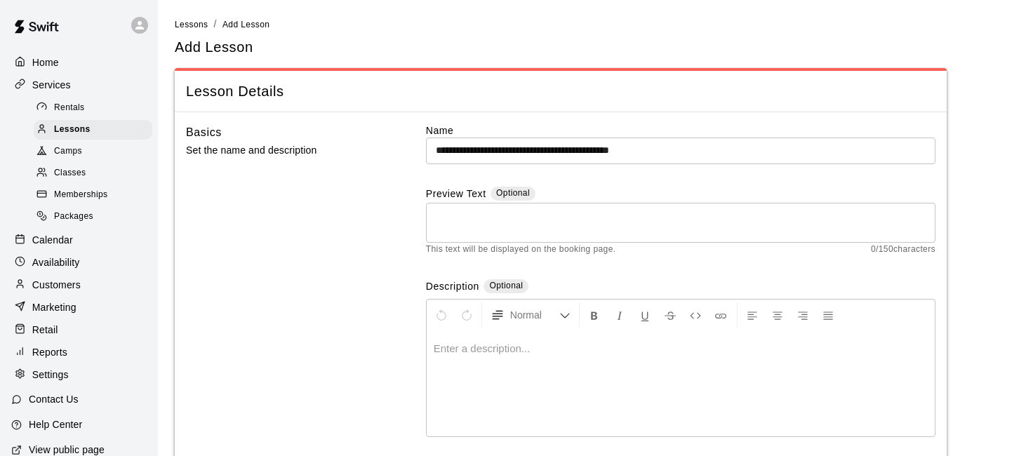
click at [513, 379] on div at bounding box center [681, 383] width 508 height 105
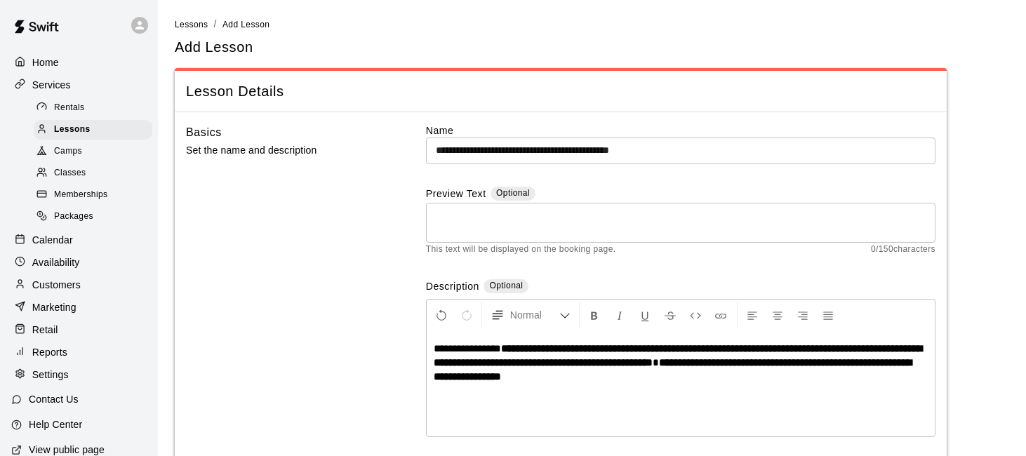
click at [880, 346] on strong "**********" at bounding box center [678, 355] width 489 height 25
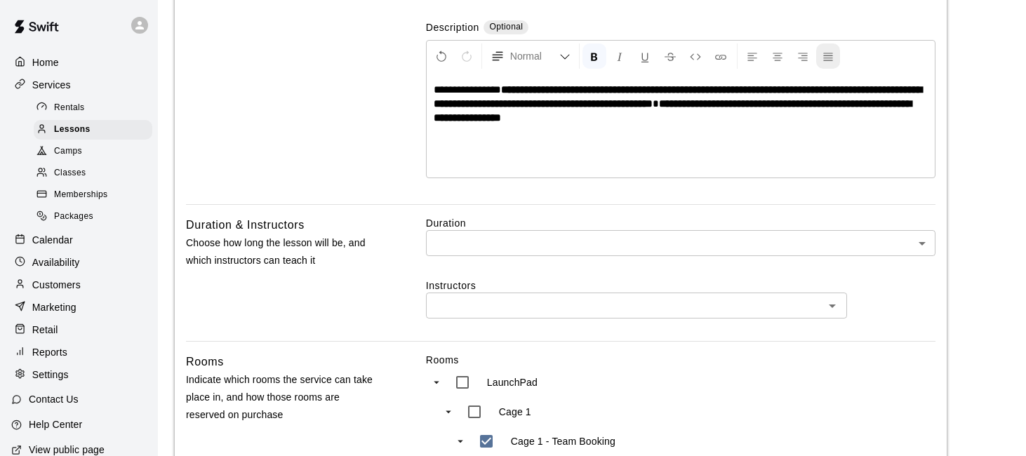
scroll to position [260, 0]
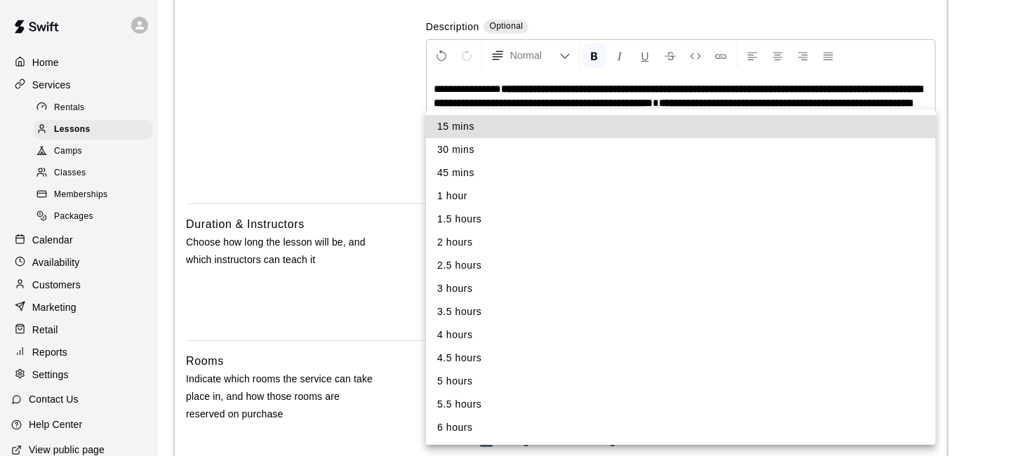
click at [798, 173] on li "45 mins" at bounding box center [681, 172] width 510 height 23
type input "**"
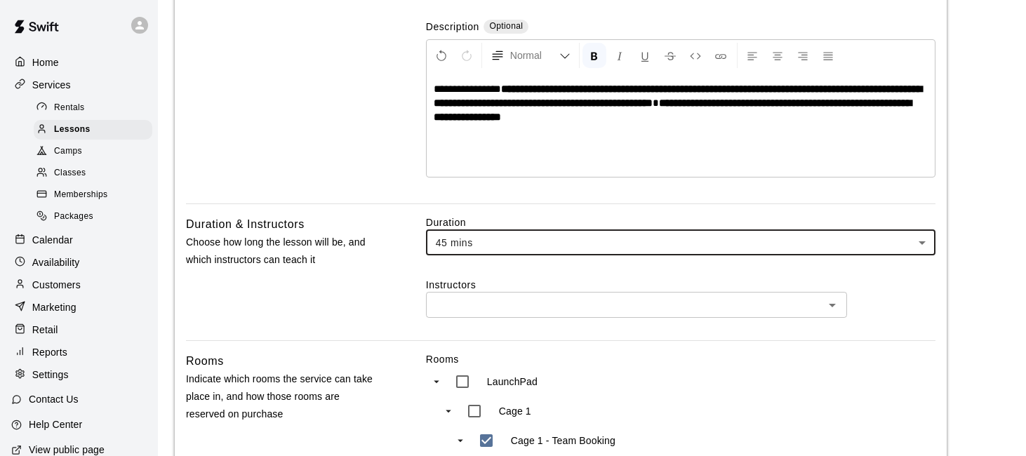
click at [732, 304] on input "text" at bounding box center [625, 305] width 390 height 18
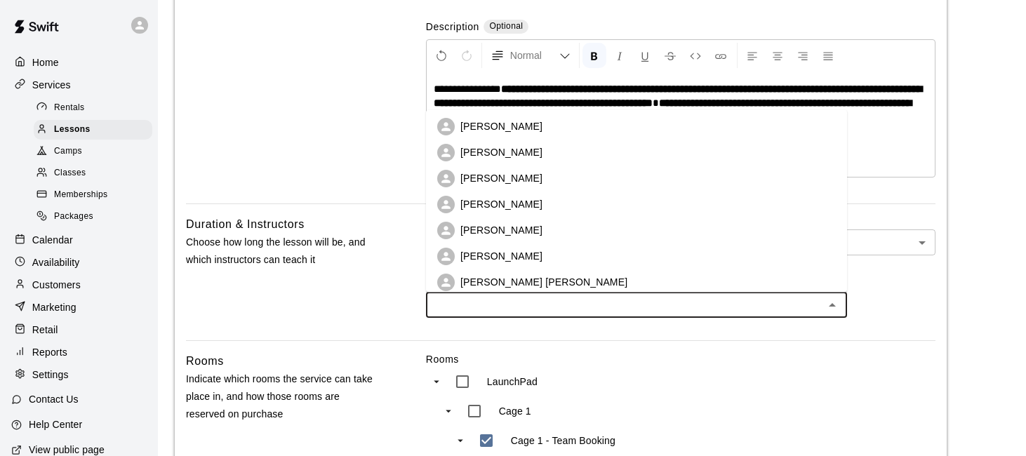
scroll to position [88, 0]
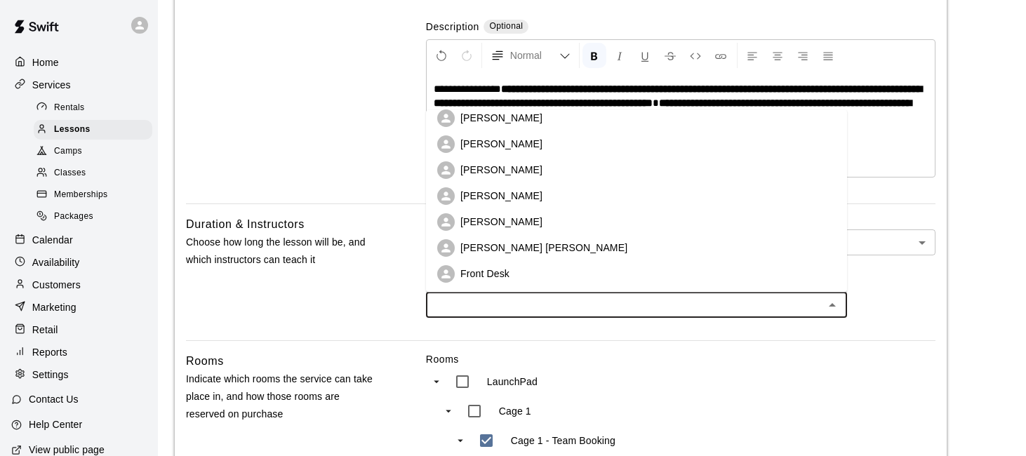
click at [715, 257] on li "[PERSON_NAME] [PERSON_NAME]" at bounding box center [636, 248] width 421 height 26
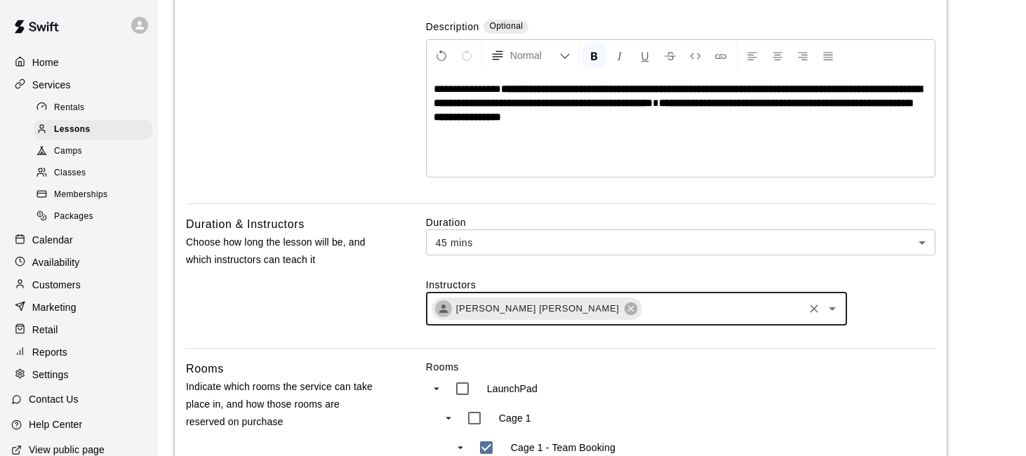
click at [699, 324] on div "[PERSON_NAME] [PERSON_NAME] ​" at bounding box center [636, 309] width 421 height 34
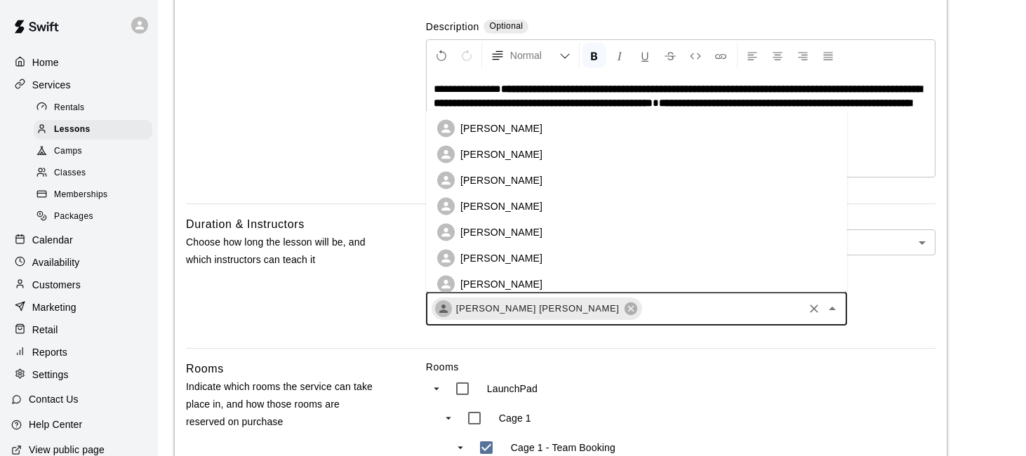
click at [681, 225] on li "[PERSON_NAME]" at bounding box center [636, 233] width 421 height 26
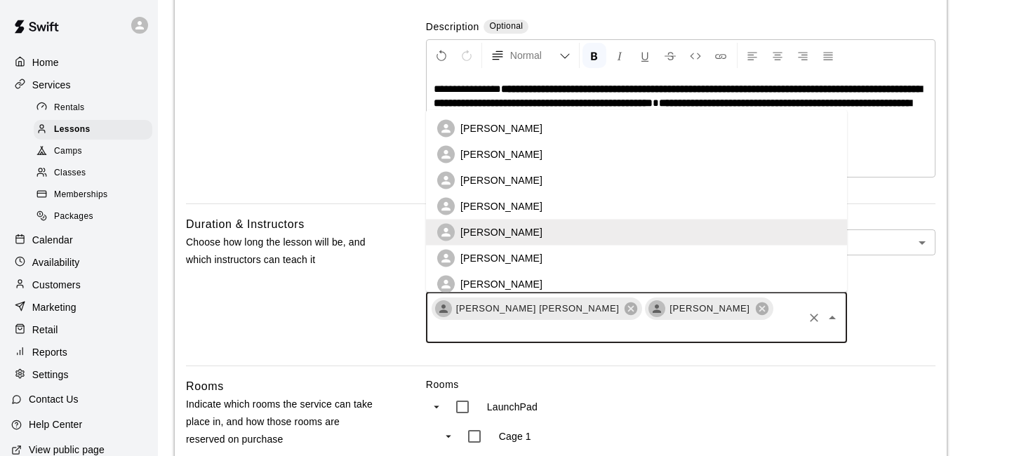
click at [692, 322] on input "text" at bounding box center [615, 331] width 371 height 18
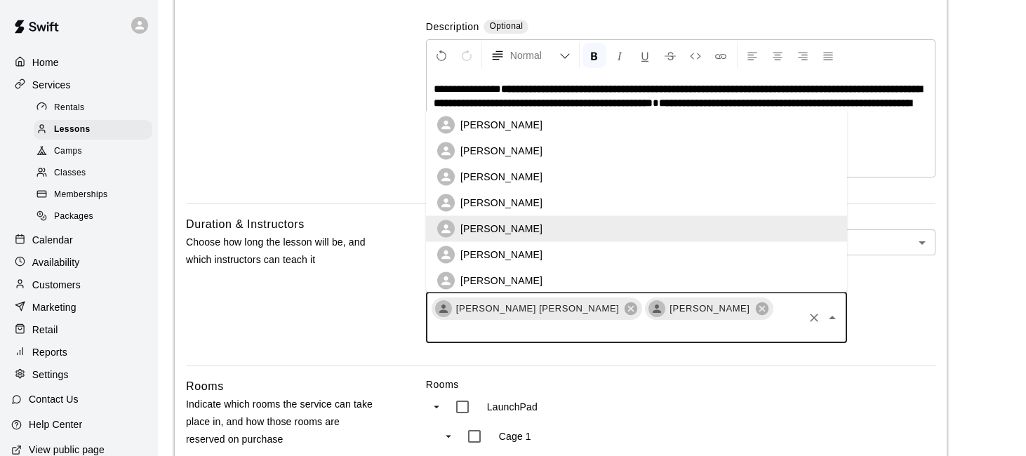
click at [679, 153] on li "[PERSON_NAME]" at bounding box center [636, 151] width 421 height 26
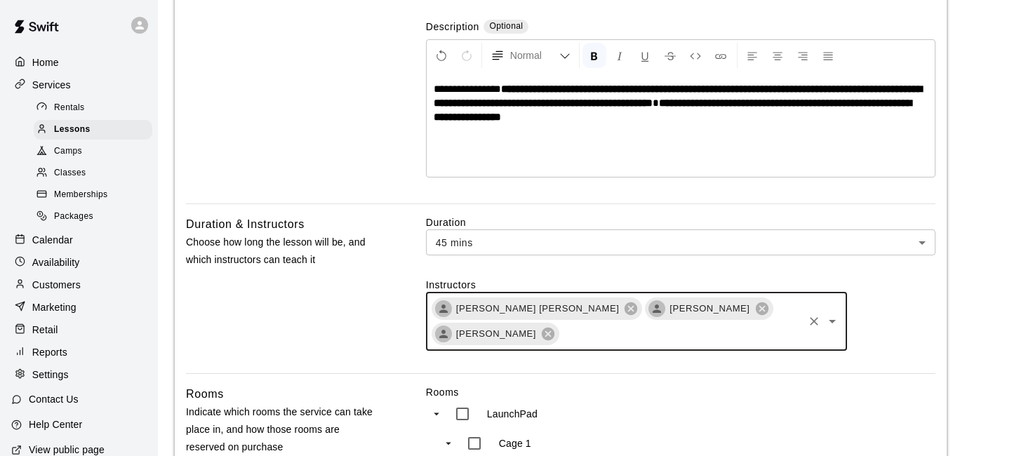
click at [791, 320] on div "[PERSON_NAME] [PERSON_NAME] [PERSON_NAME] [PERSON_NAME] ​" at bounding box center [636, 321] width 421 height 59
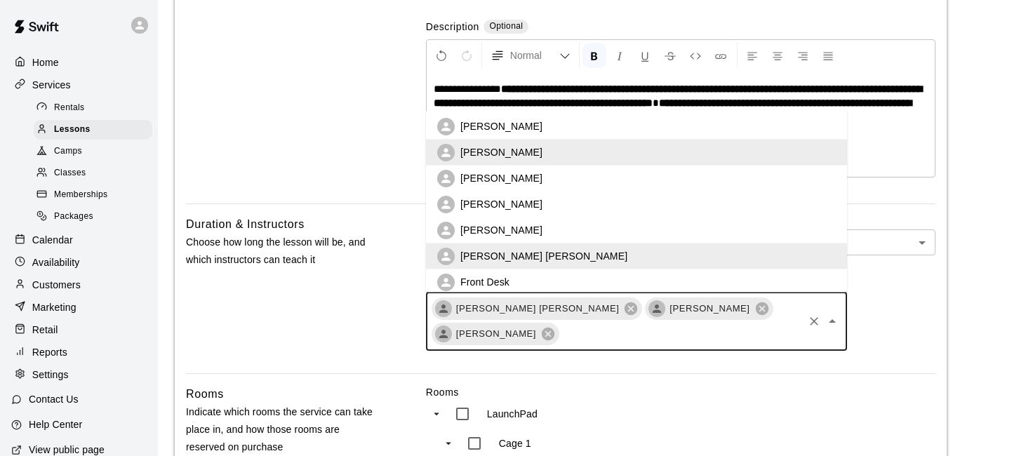
scroll to position [81, 0]
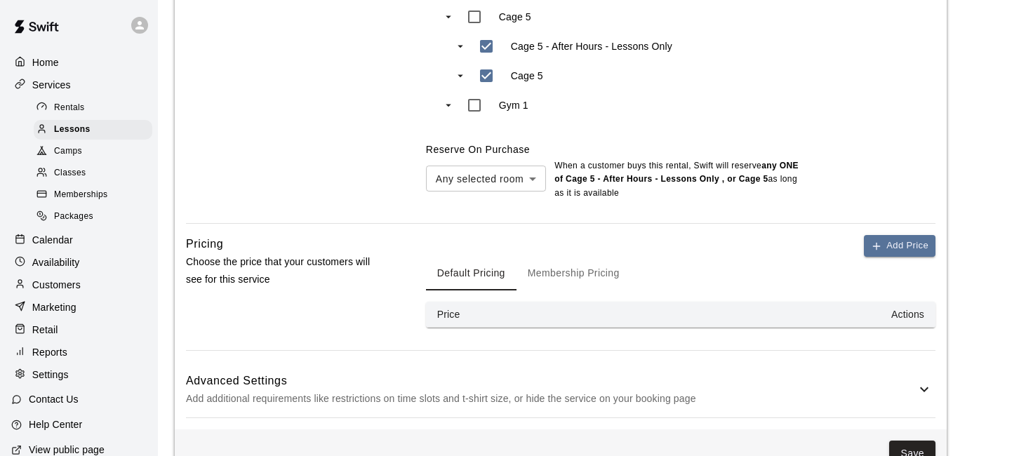
scroll to position [1260, 0]
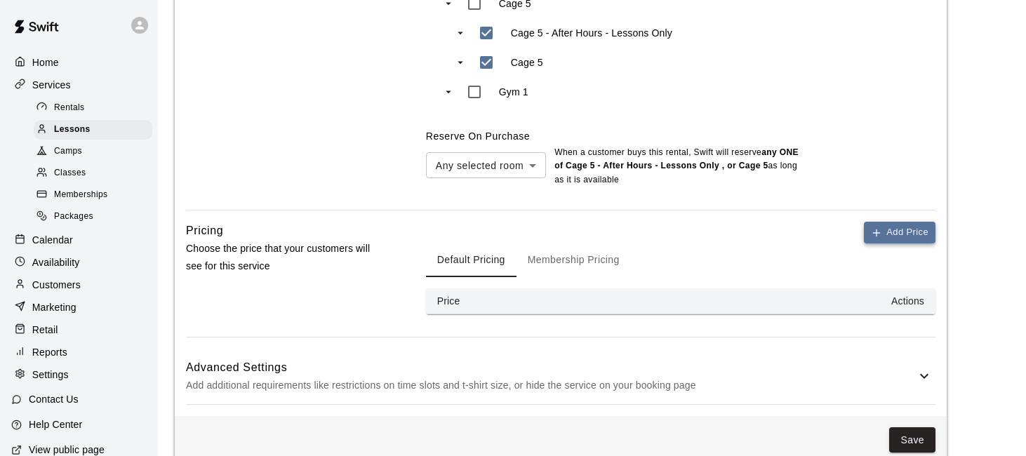
click at [880, 233] on icon "button" at bounding box center [876, 233] width 6 height 0
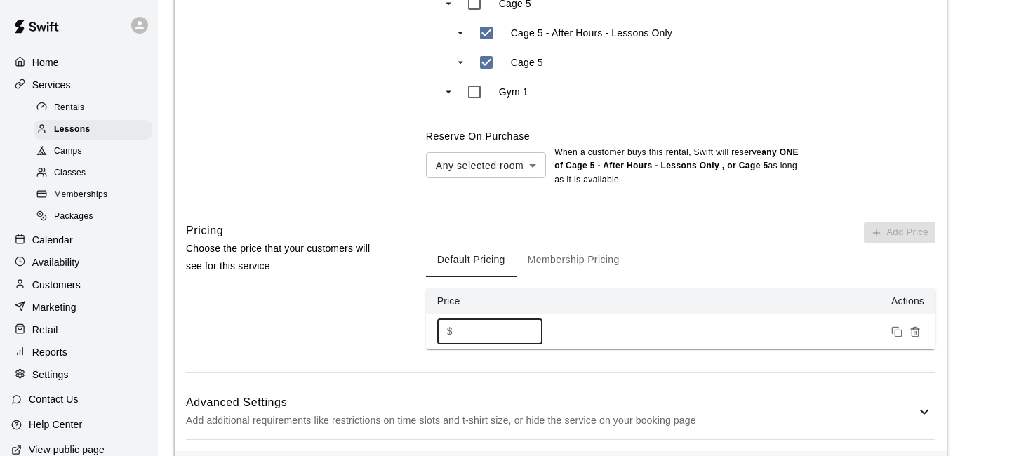
click at [487, 319] on input "*" at bounding box center [500, 332] width 84 height 26
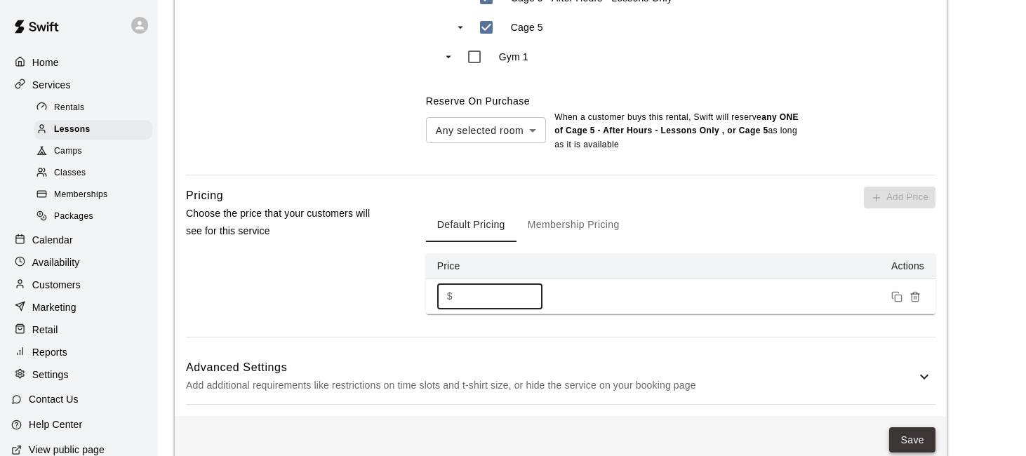
type input "**"
click at [907, 428] on button "Save" at bounding box center [913, 441] width 46 height 26
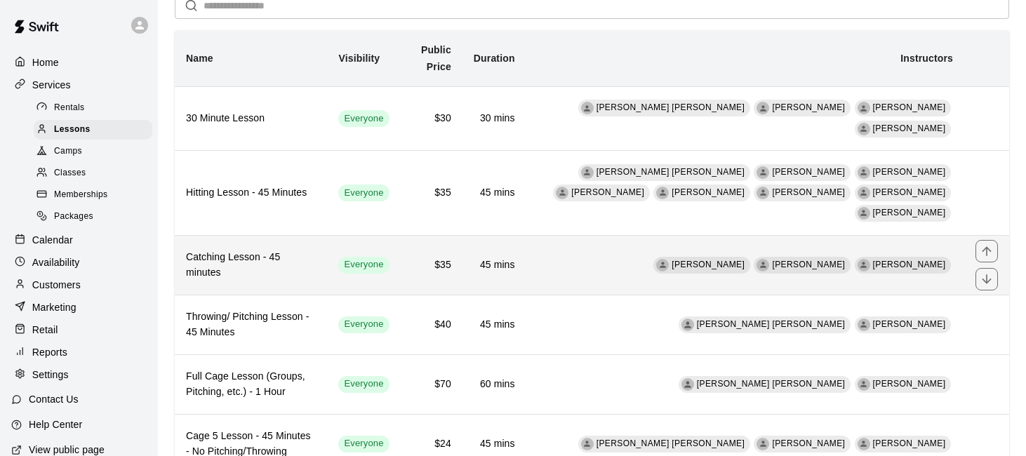
scroll to position [102, 0]
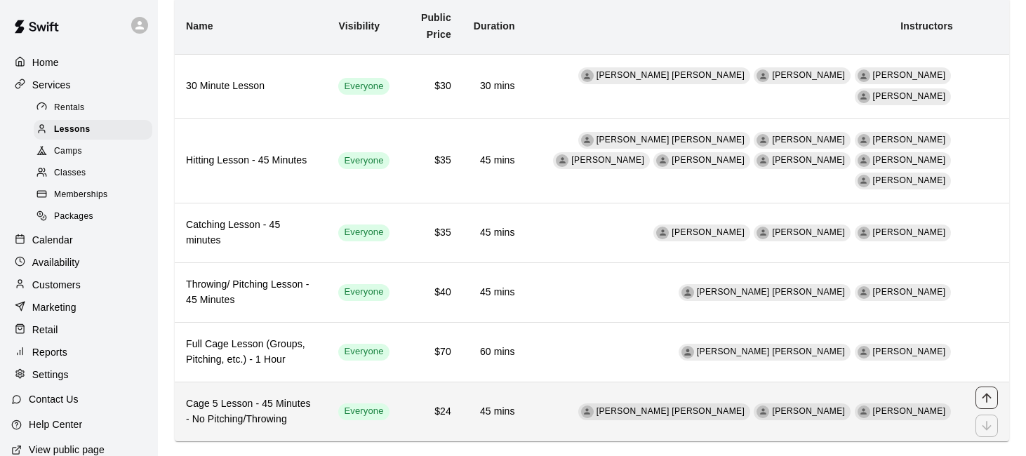
click at [986, 393] on icon "move item up" at bounding box center [986, 397] width 9 height 9
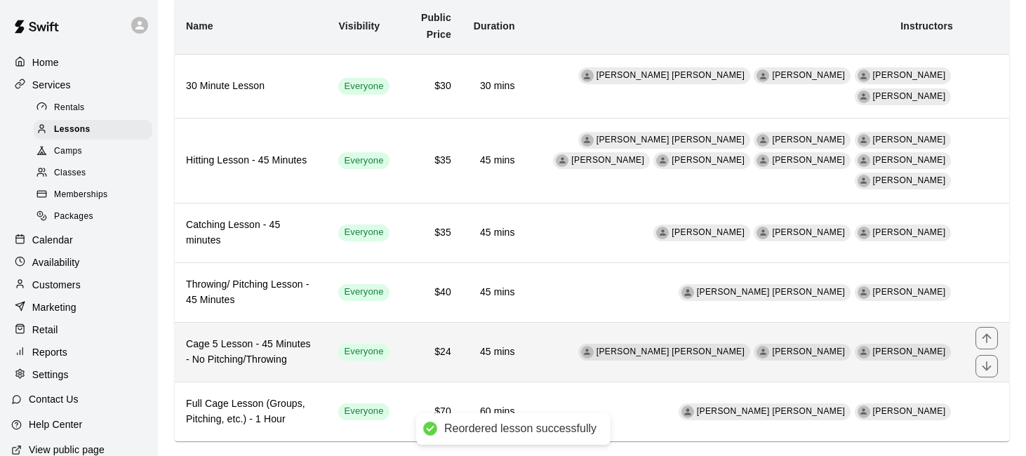
click at [986, 331] on icon "move item up" at bounding box center [987, 338] width 14 height 14
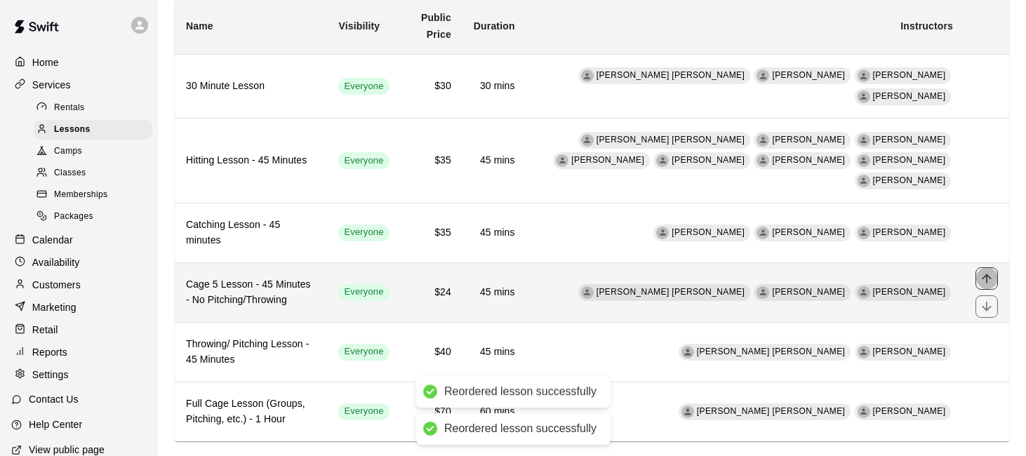
click at [991, 272] on icon "move item up" at bounding box center [987, 279] width 14 height 14
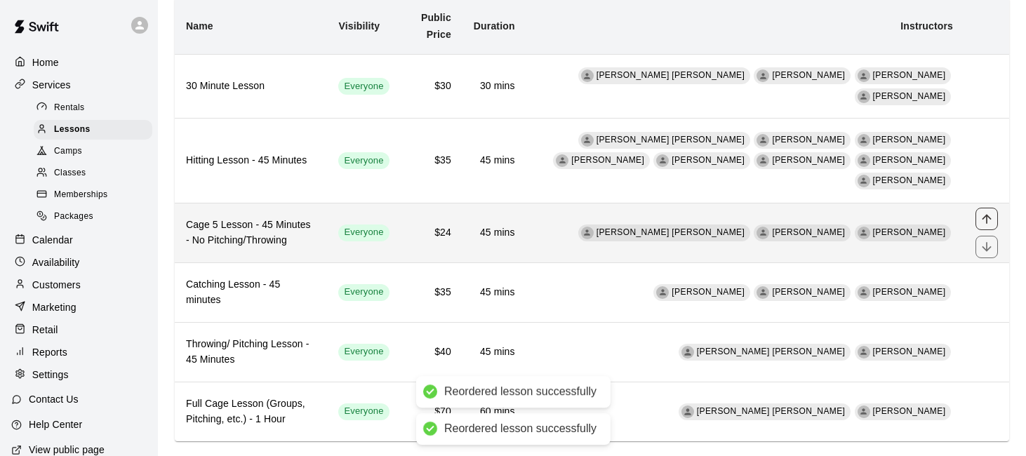
click at [985, 212] on icon "move item up" at bounding box center [987, 219] width 14 height 14
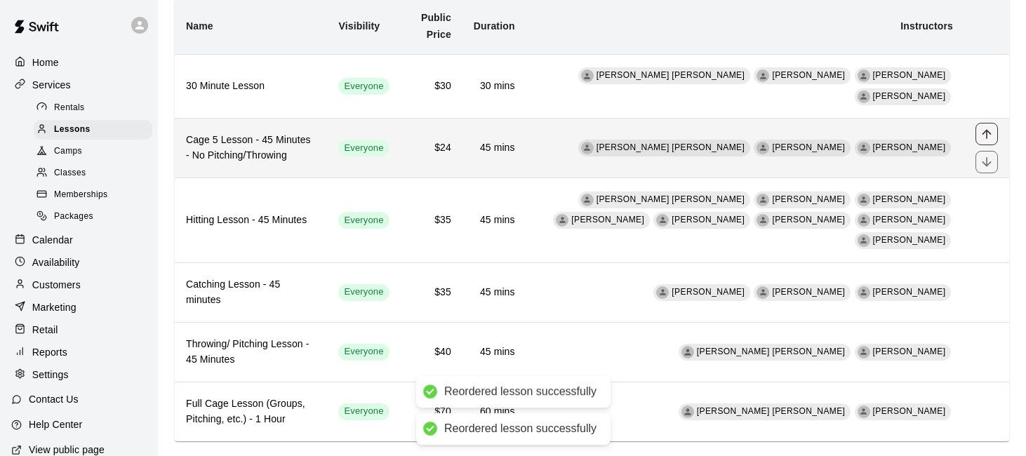
click at [984, 132] on icon "move item up" at bounding box center [987, 134] width 14 height 14
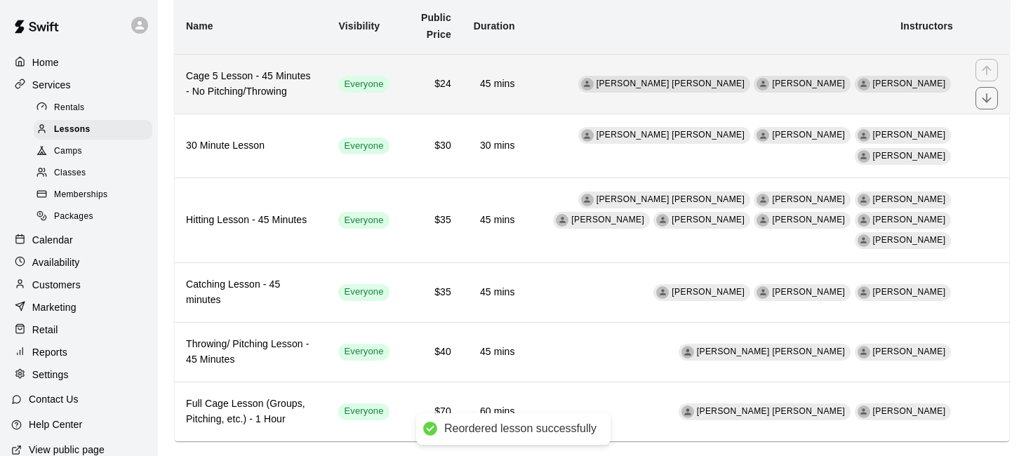
click at [595, 70] on td "[PERSON_NAME] [PERSON_NAME] [PERSON_NAME] [PERSON_NAME]" at bounding box center [746, 84] width 438 height 60
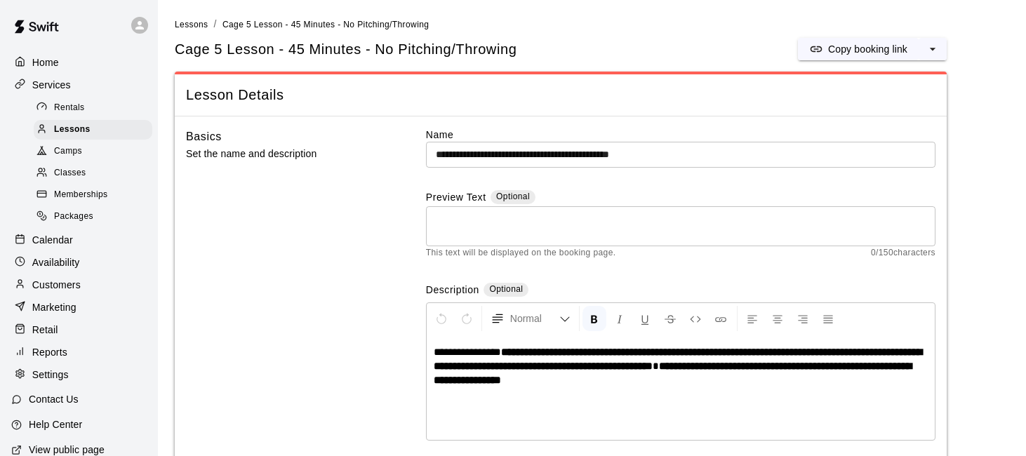
click at [795, 348] on strong "**********" at bounding box center [678, 359] width 489 height 25
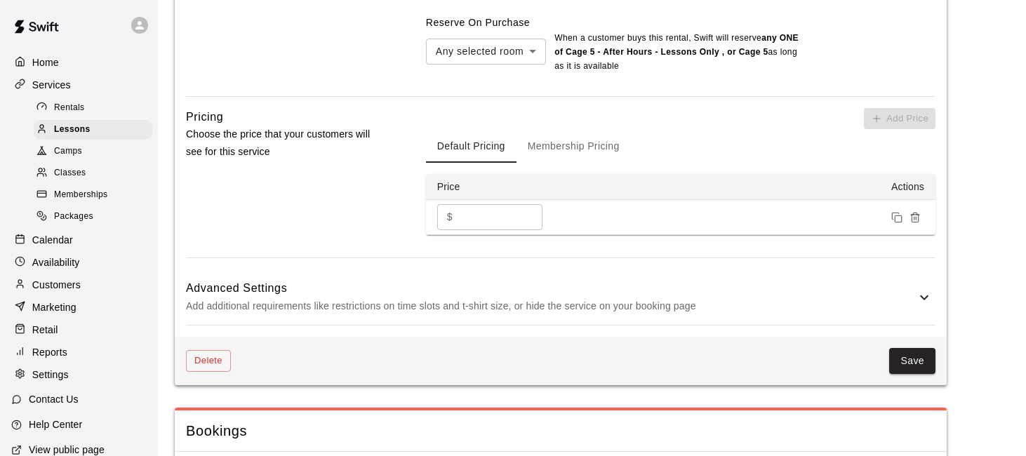
scroll to position [1503, 0]
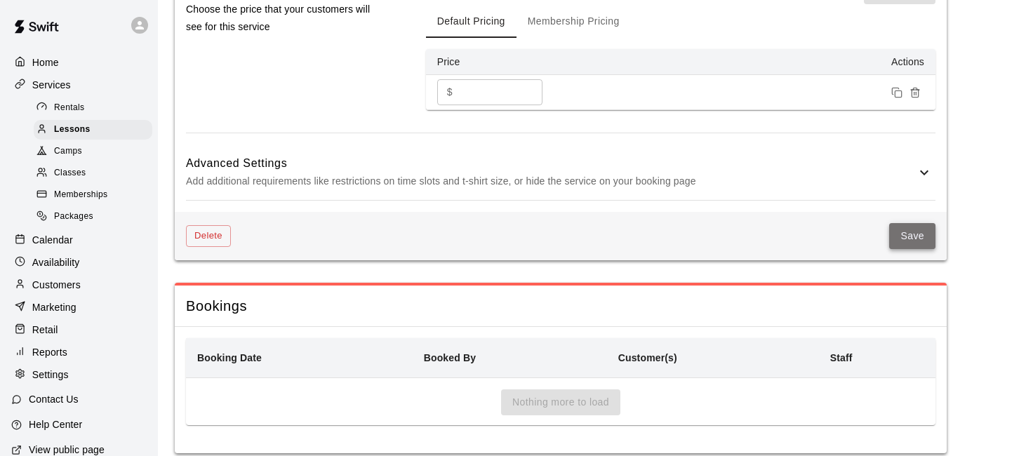
click at [892, 223] on button "Save" at bounding box center [913, 236] width 46 height 26
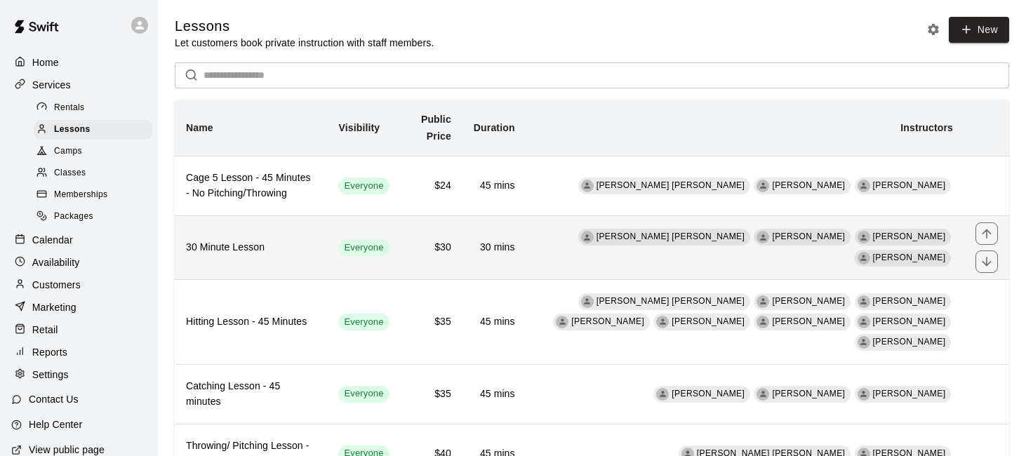
click at [306, 246] on h6 "30 Minute Lesson" at bounding box center [251, 247] width 130 height 15
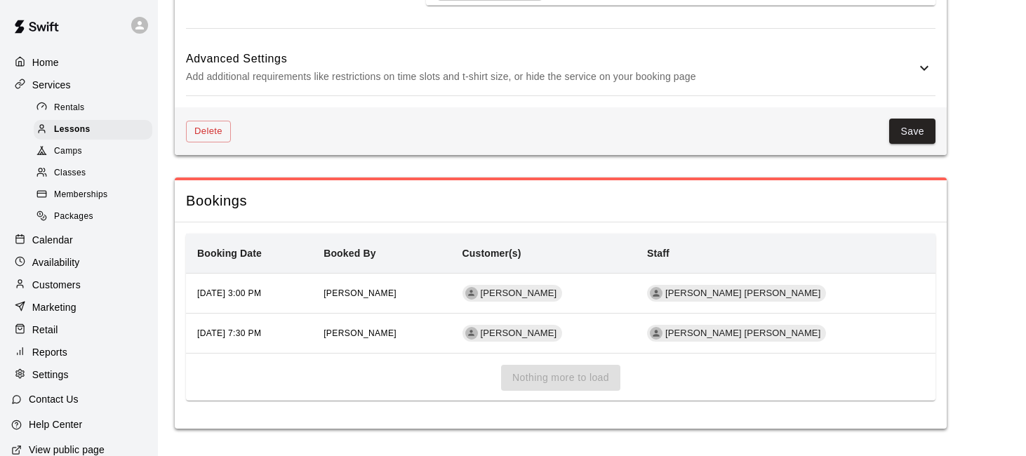
scroll to position [1651, 0]
click at [911, 133] on button "Save" at bounding box center [913, 131] width 46 height 26
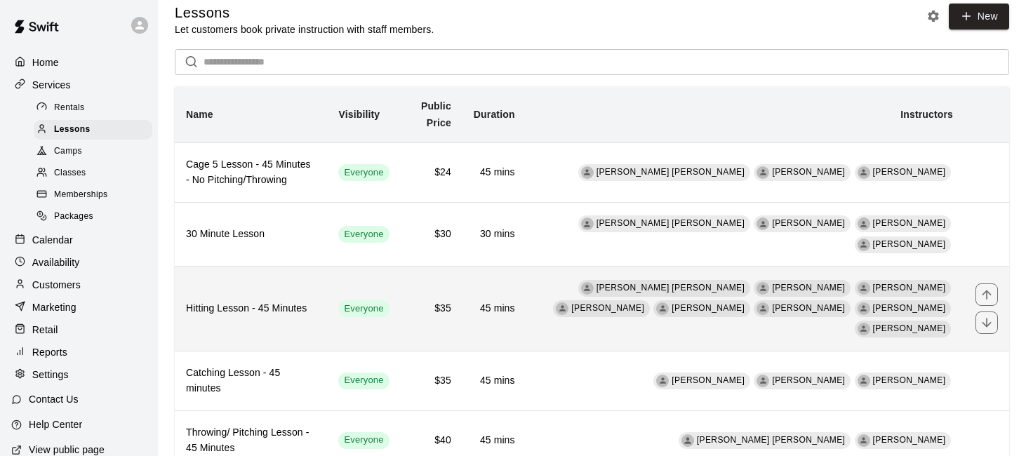
scroll to position [18, 0]
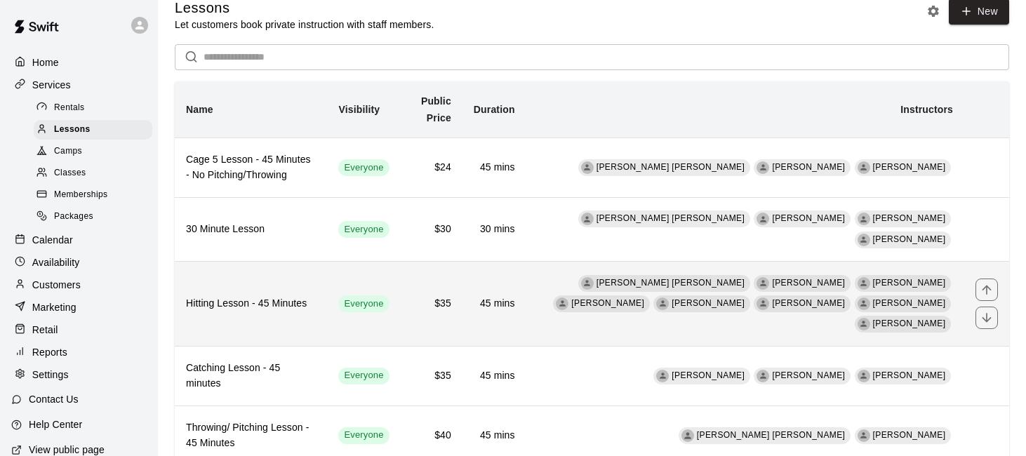
click at [504, 296] on h6 "45 mins" at bounding box center [494, 303] width 41 height 15
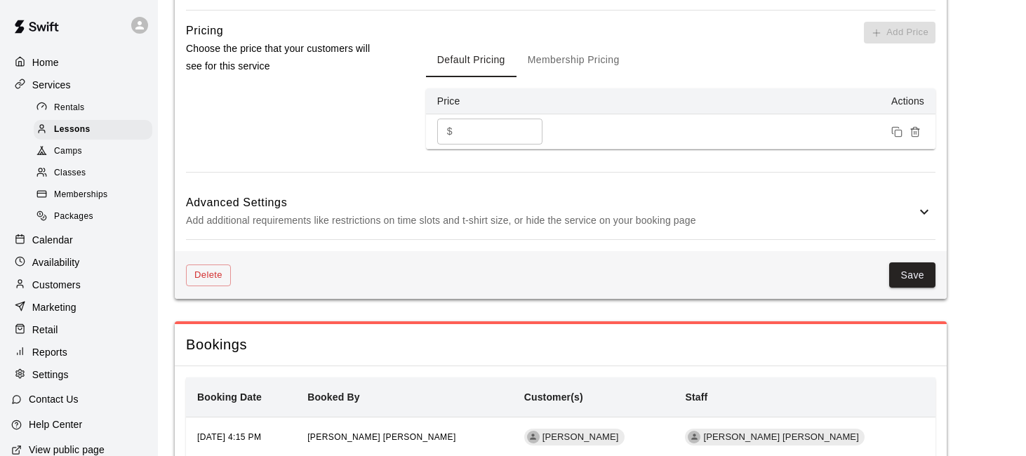
scroll to position [1575, 0]
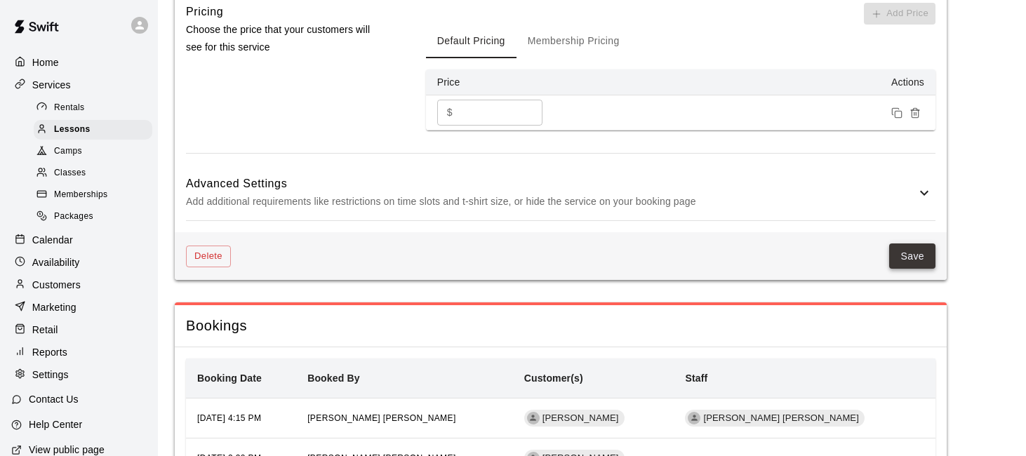
click at [926, 244] on button "Save" at bounding box center [913, 257] width 46 height 26
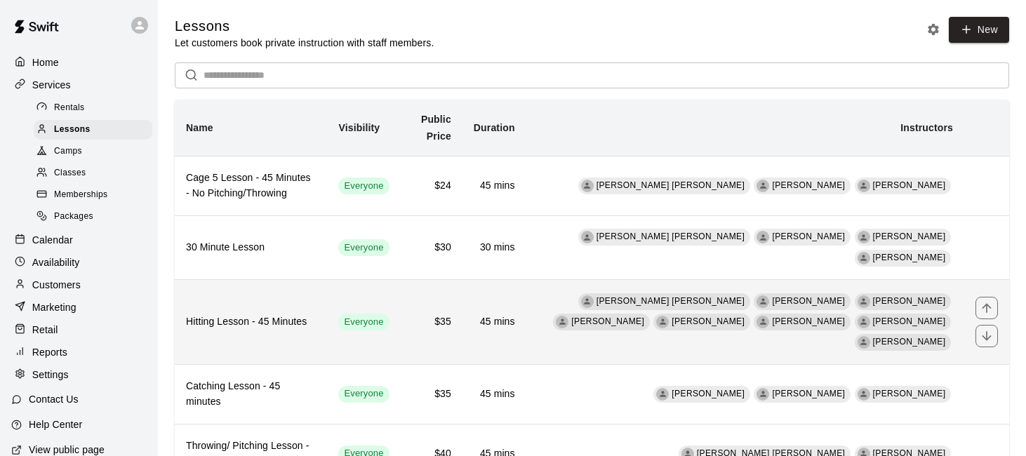
click at [499, 308] on td "45 mins" at bounding box center [495, 322] width 64 height 85
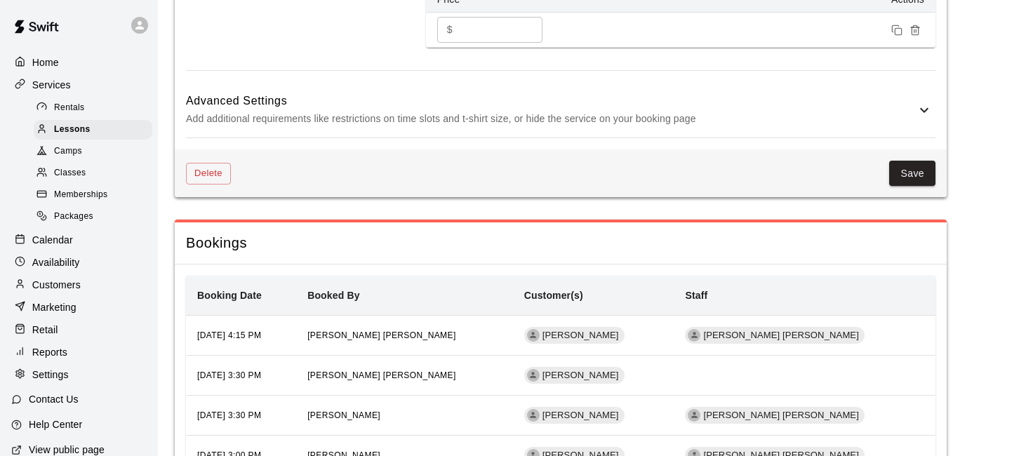
scroll to position [1662, 0]
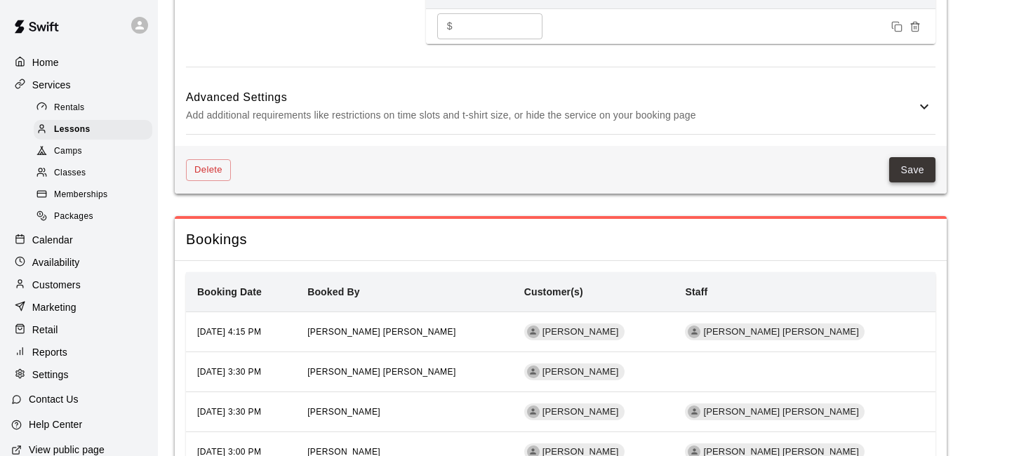
click at [913, 157] on button "Save" at bounding box center [913, 170] width 46 height 26
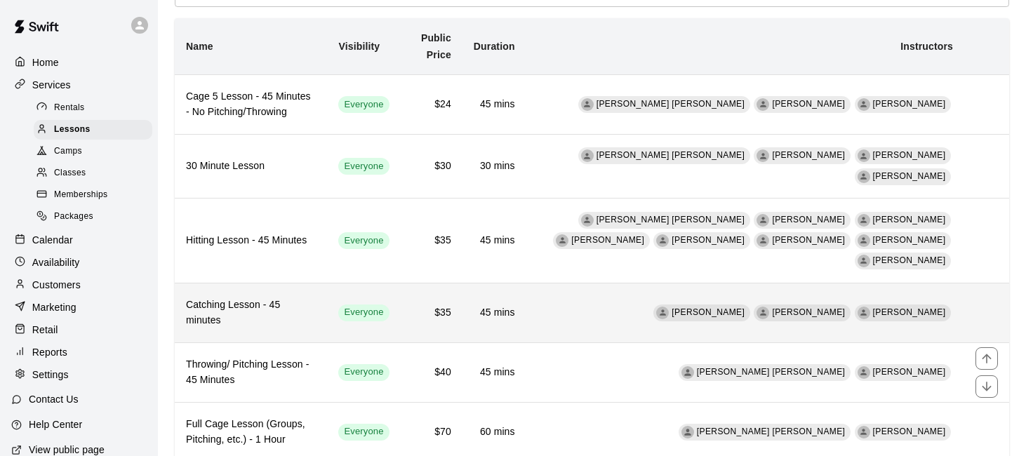
scroll to position [86, 0]
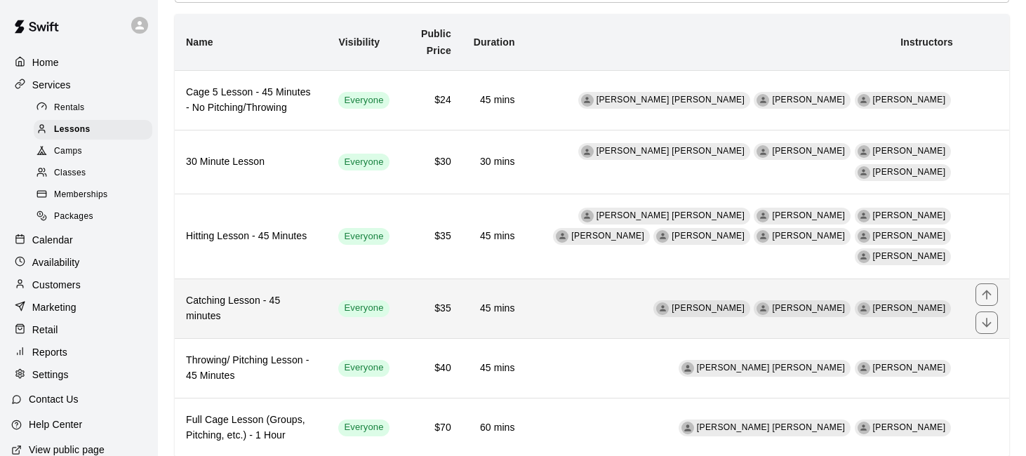
click at [279, 293] on h6 "Catching Lesson - 45 minutes" at bounding box center [251, 308] width 130 height 31
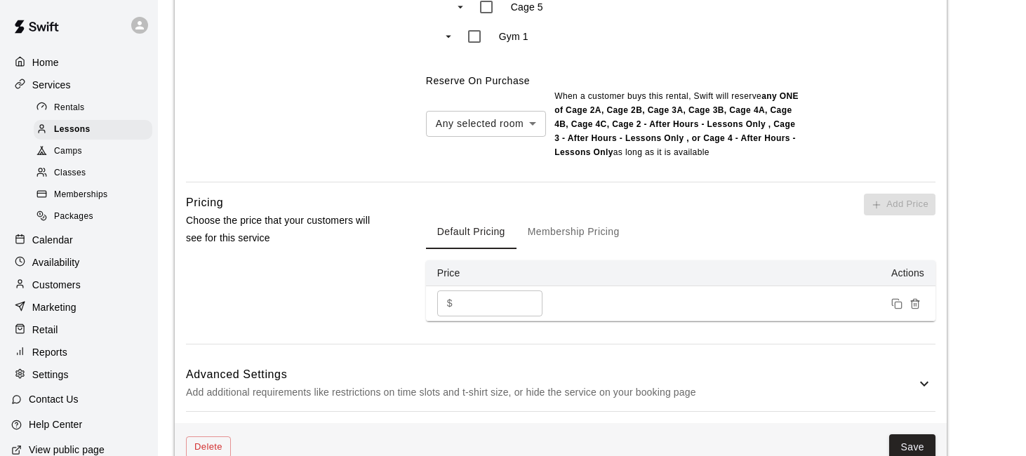
scroll to position [1330, 0]
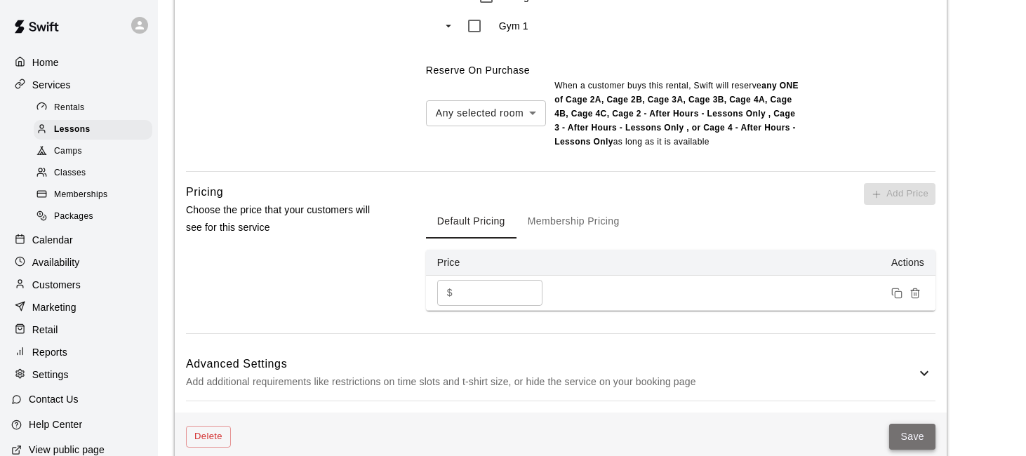
click at [909, 424] on button "Save" at bounding box center [913, 437] width 46 height 26
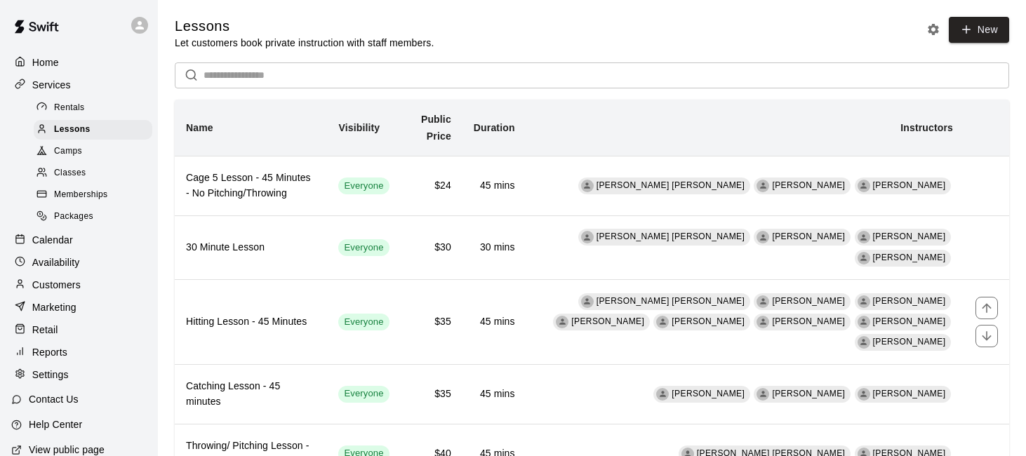
scroll to position [102, 0]
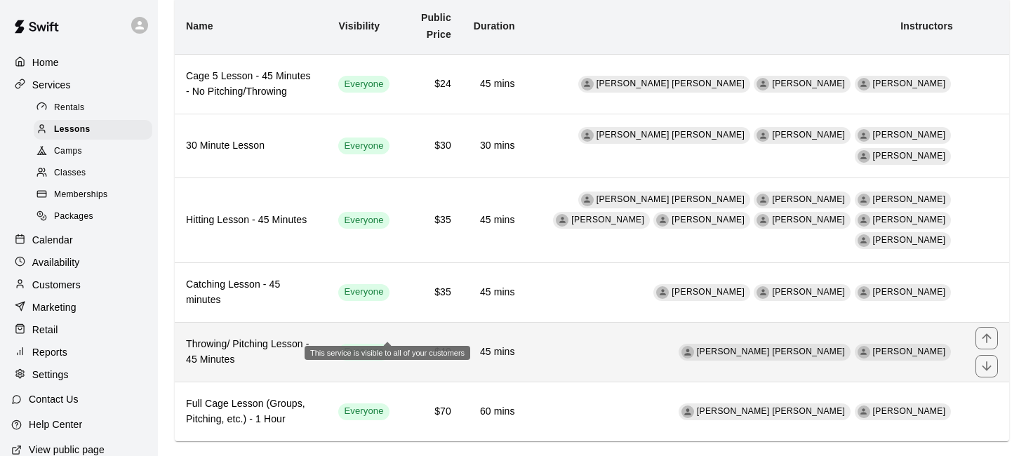
click at [389, 345] on span "Everyone" at bounding box center [363, 351] width 51 height 13
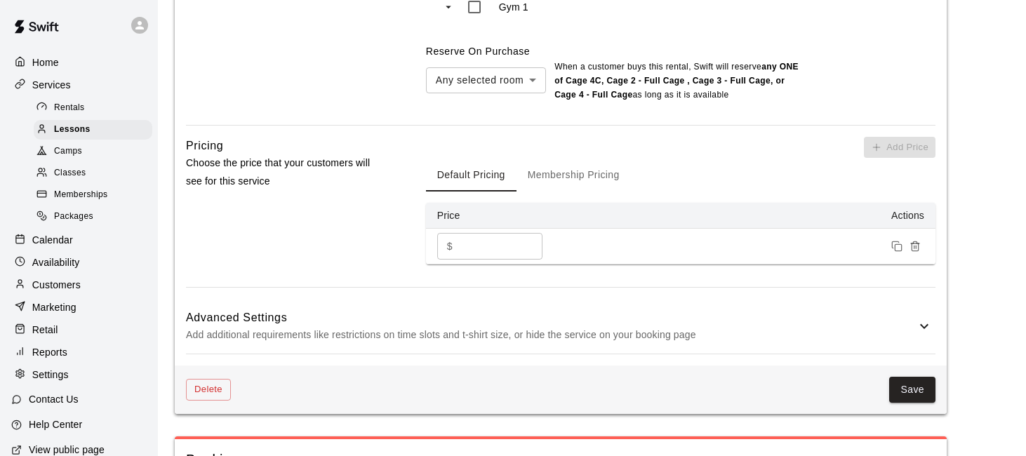
scroll to position [1332, 0]
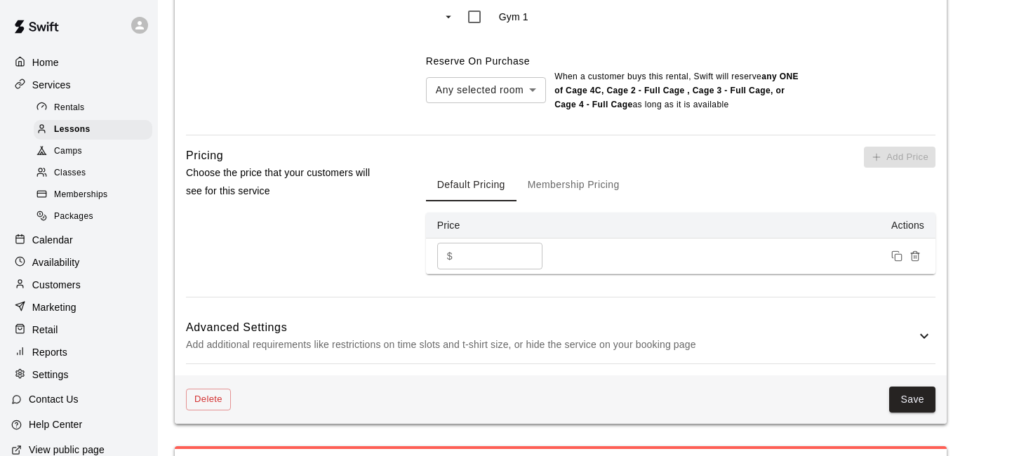
click at [907, 387] on button "Save" at bounding box center [913, 400] width 46 height 26
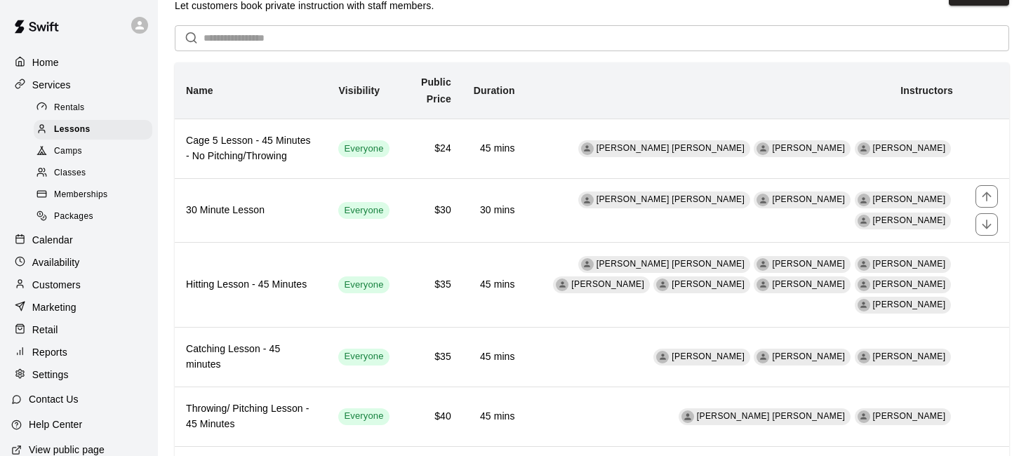
scroll to position [102, 0]
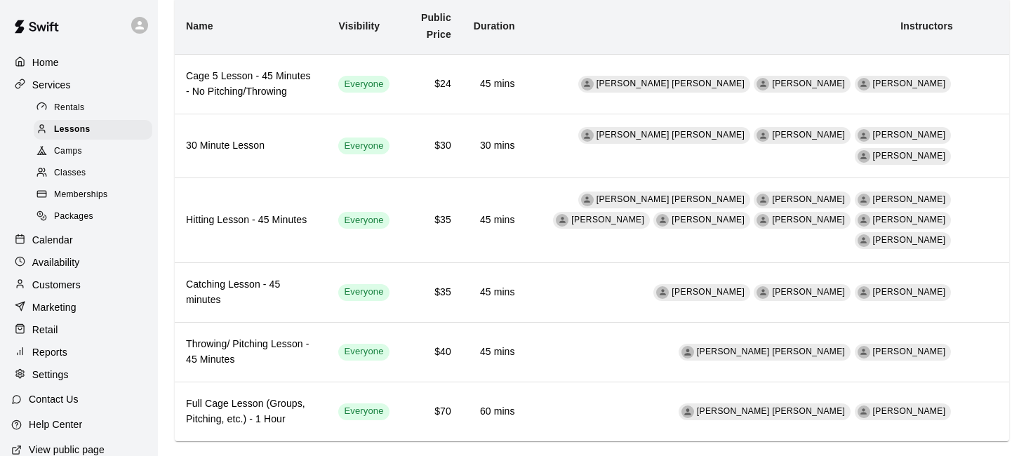
click at [59, 244] on p "Calendar" at bounding box center [52, 240] width 41 height 14
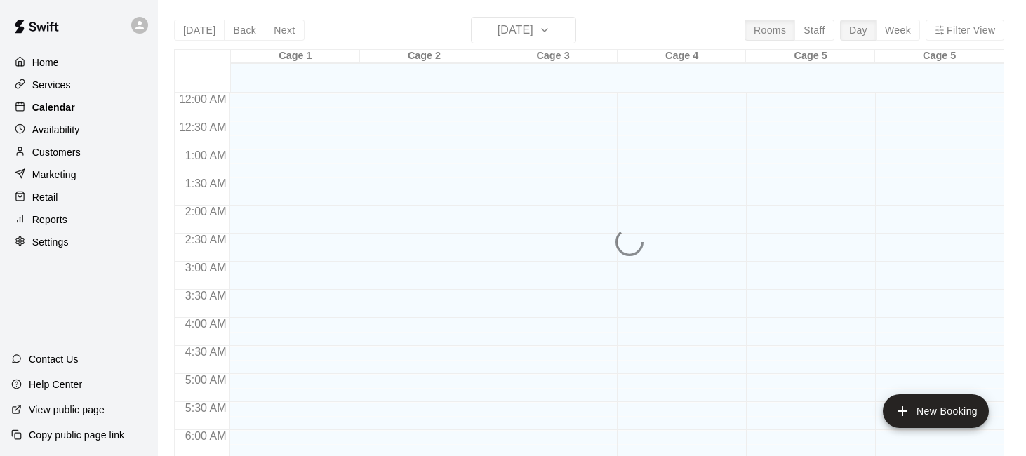
scroll to position [835, 0]
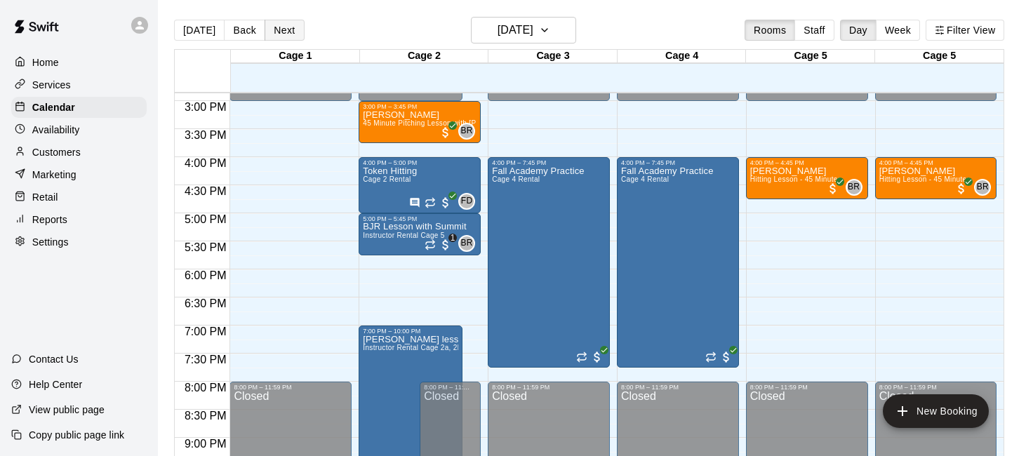
click at [277, 27] on button "Next" at bounding box center [284, 30] width 39 height 21
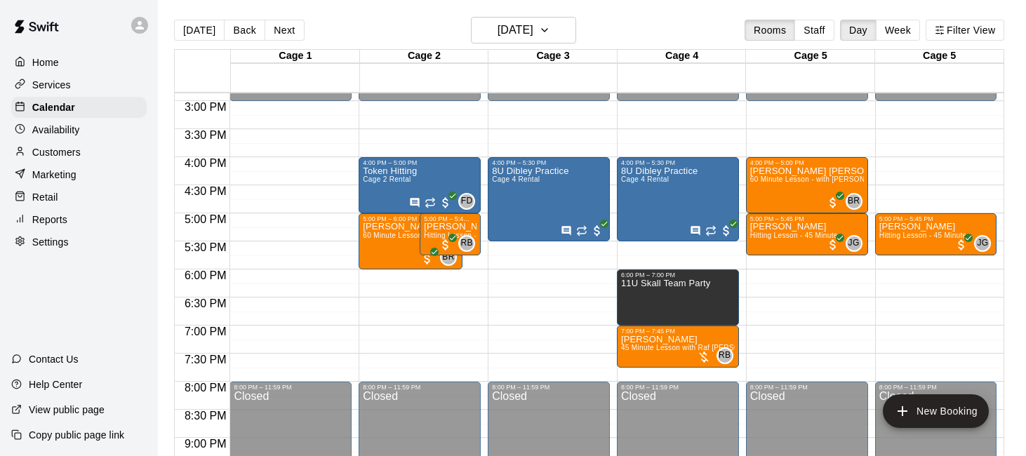
scroll to position [840, 0]
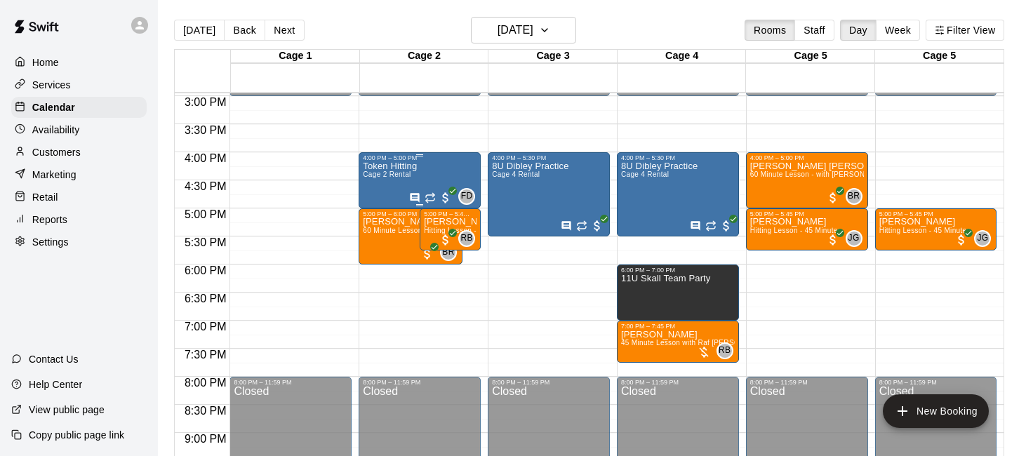
click at [413, 176] on div "Token Hitting Cage 2 Rental" at bounding box center [390, 389] width 54 height 456
click at [376, 244] on icon "delete" at bounding box center [378, 243] width 10 height 13
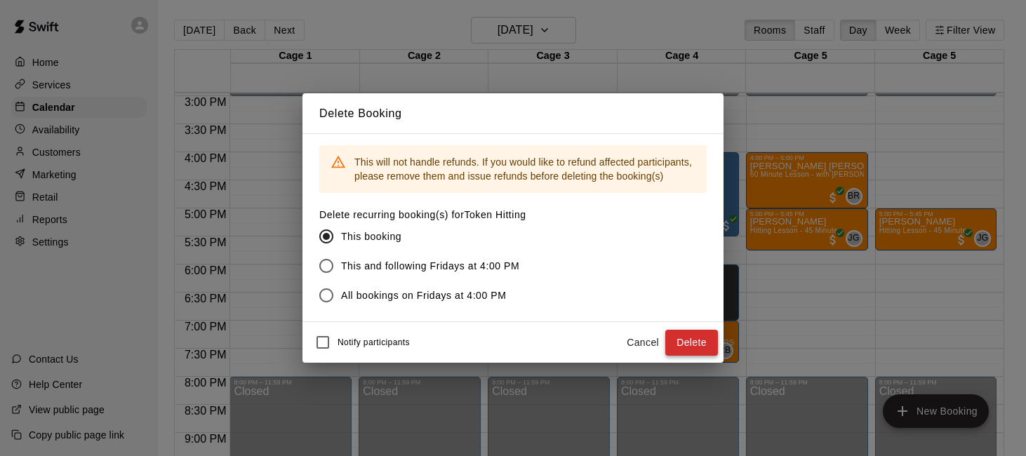
click at [691, 343] on button "Delete" at bounding box center [692, 343] width 53 height 26
